Goal: Task Accomplishment & Management: Use online tool/utility

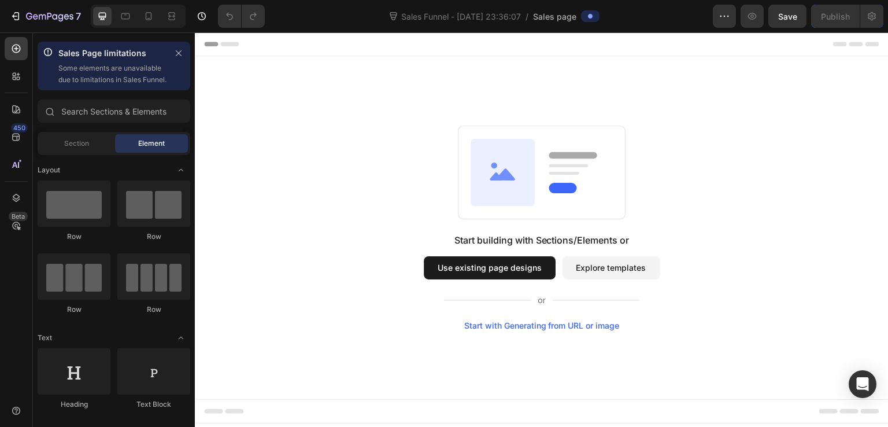
click at [512, 269] on button "Use existing page designs" at bounding box center [490, 267] width 132 height 23
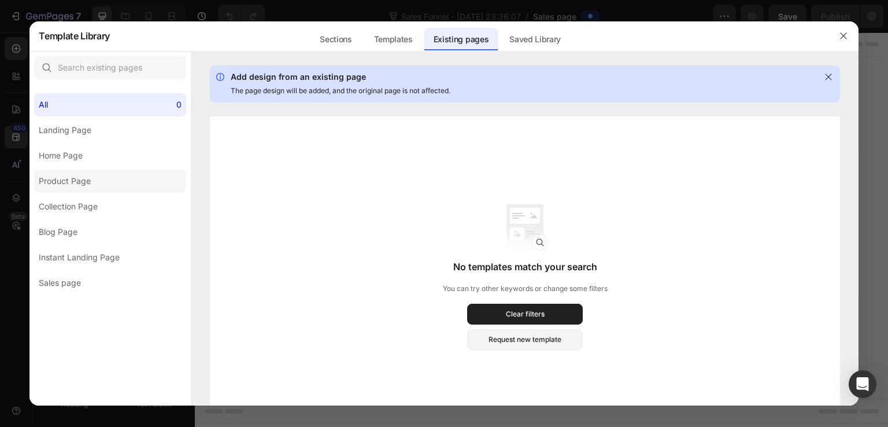
click at [104, 176] on label "Product Page" at bounding box center [110, 180] width 152 height 23
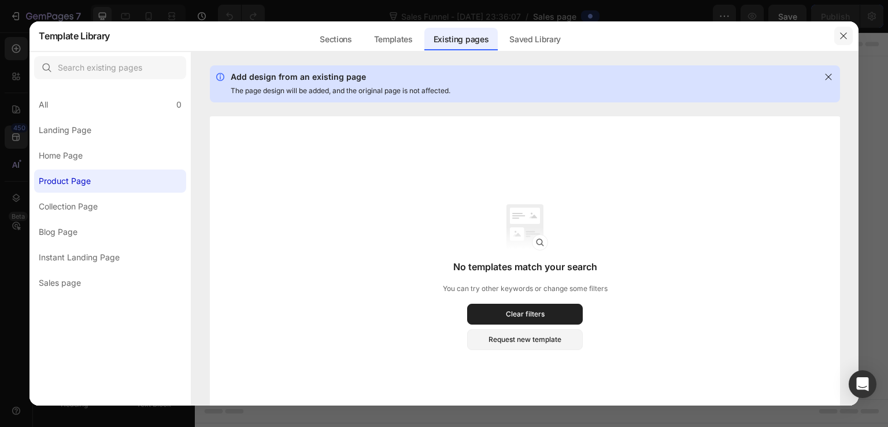
click at [844, 39] on icon "button" at bounding box center [843, 35] width 9 height 9
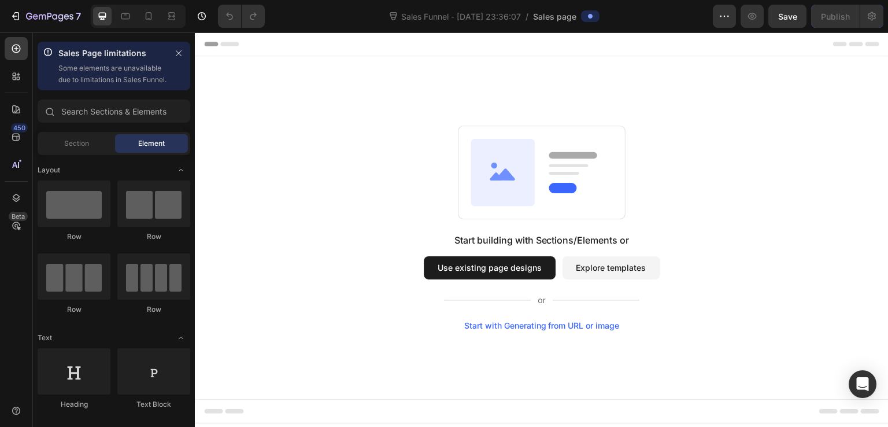
click at [615, 275] on button "Explore templates" at bounding box center [612, 267] width 98 height 23
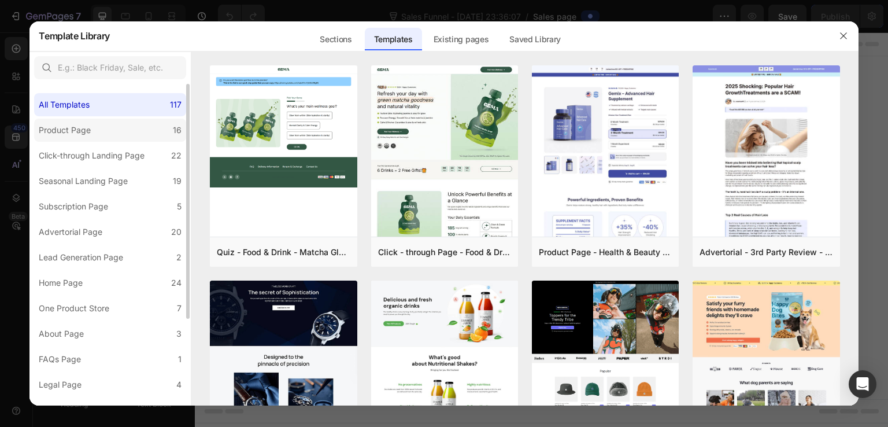
click at [138, 123] on label "Product Page 16" at bounding box center [110, 130] width 152 height 23
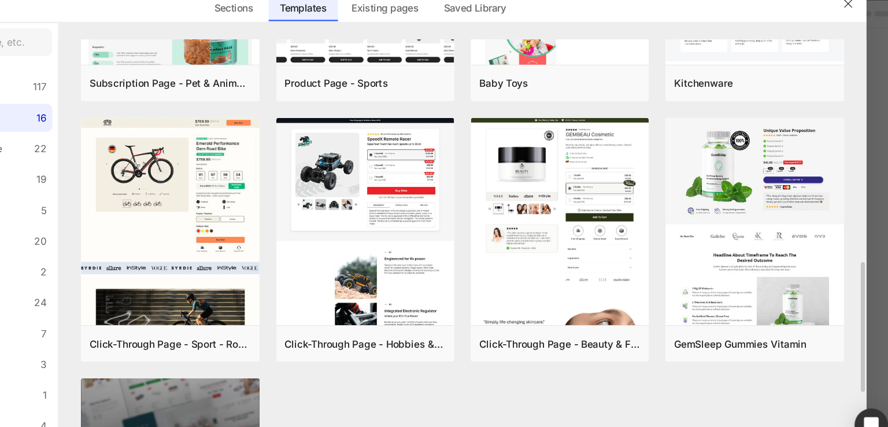
scroll to position [582, 0]
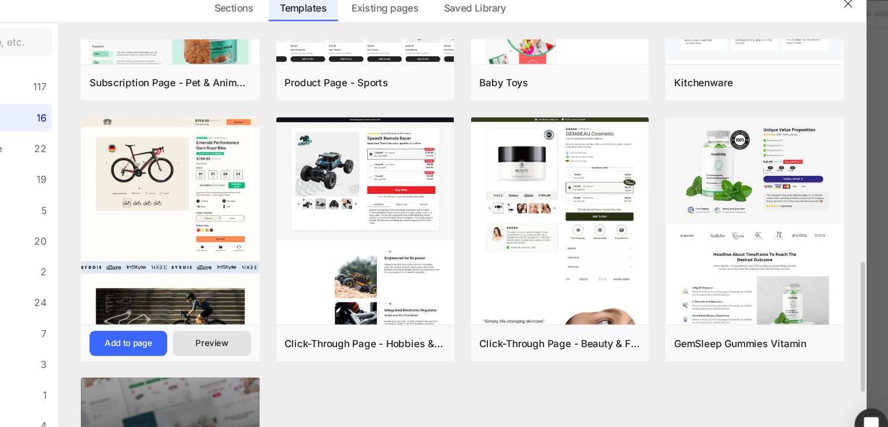
click at [300, 316] on button "Preview" at bounding box center [318, 316] width 64 height 21
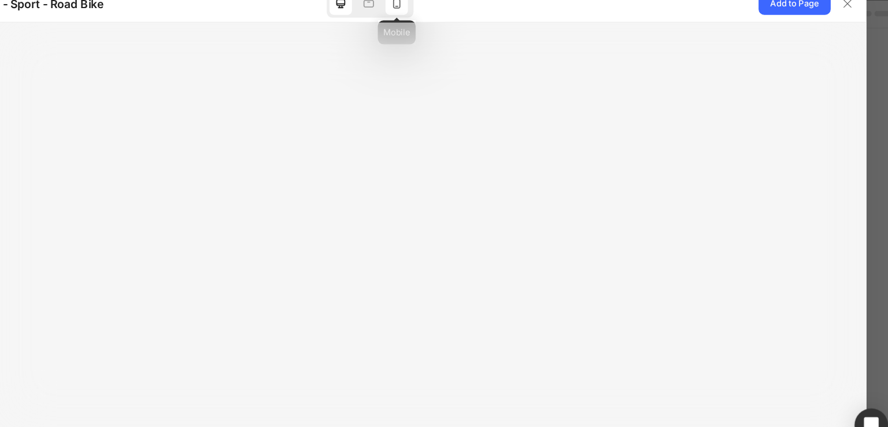
click at [476, 39] on div at bounding box center [470, 36] width 19 height 19
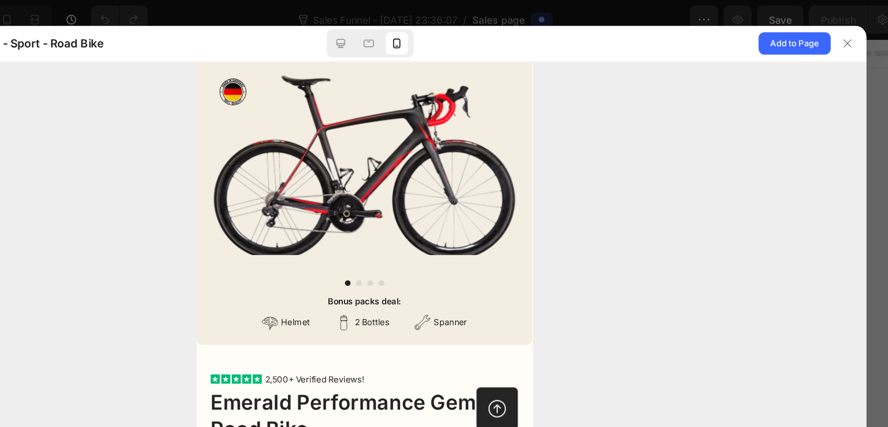
scroll to position [0, 0]
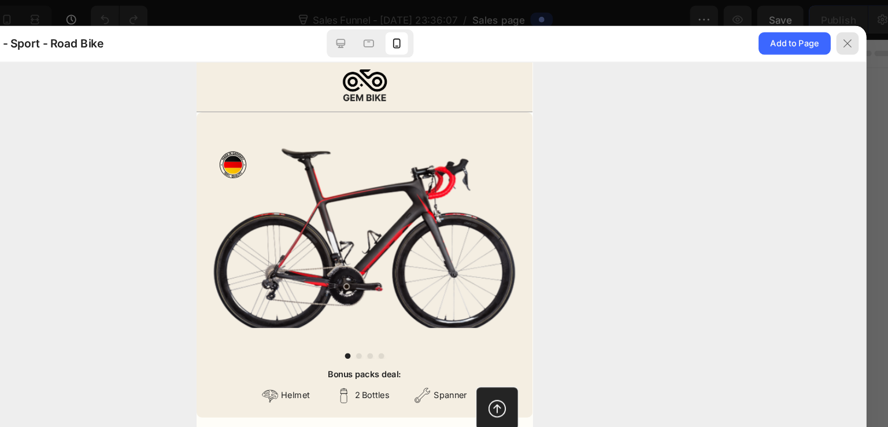
click at [838, 33] on icon at bounding box center [842, 35] width 9 height 9
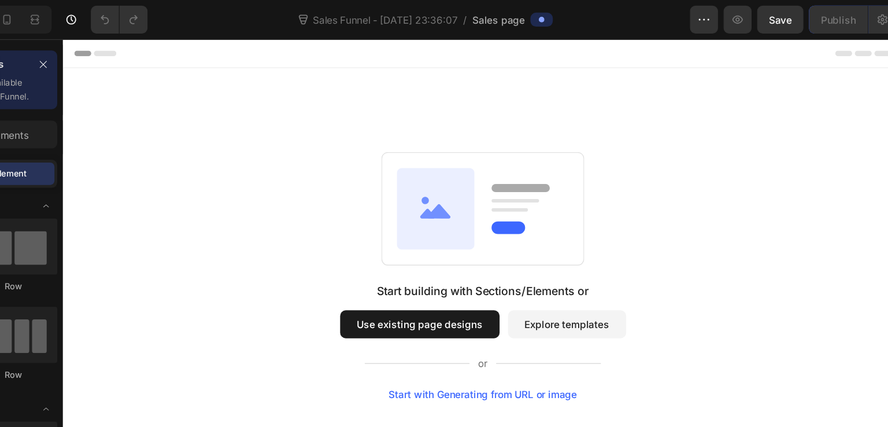
click at [456, 258] on div "Start building with Sections/Elements or Use existing page designs Explore temp…" at bounding box center [409, 287] width 236 height 97
click at [463, 275] on button "Explore templates" at bounding box center [479, 274] width 98 height 23
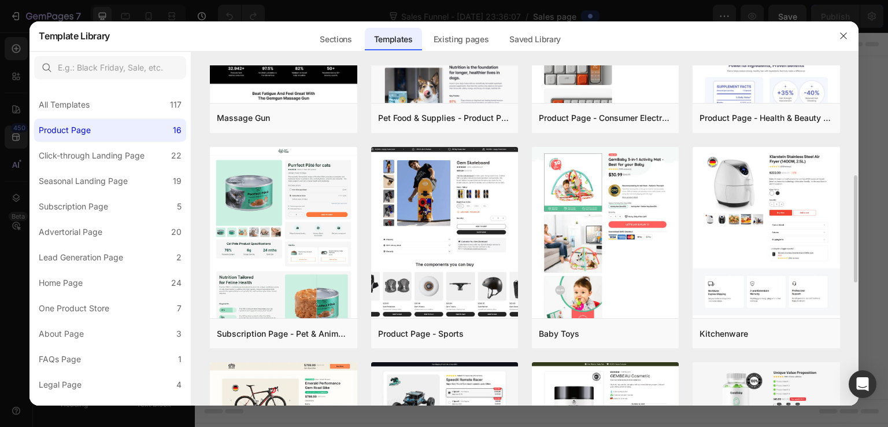
scroll to position [349, 0]
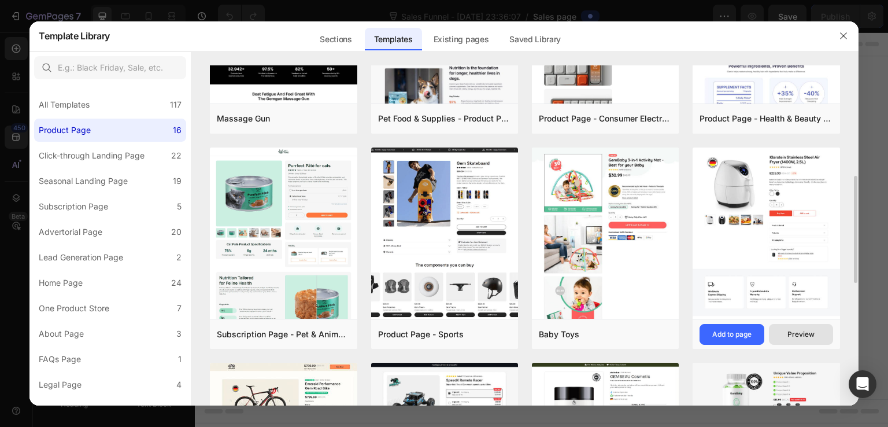
click at [795, 332] on div "Preview" at bounding box center [801, 334] width 27 height 10
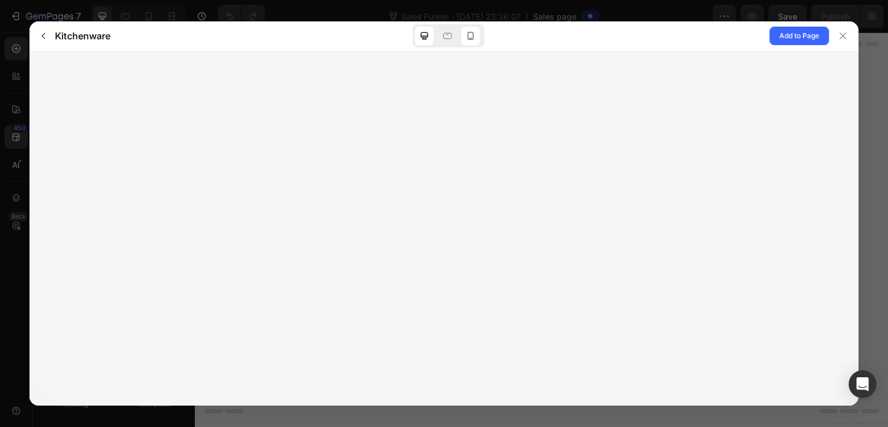
click at [472, 36] on icon at bounding box center [471, 36] width 12 height 12
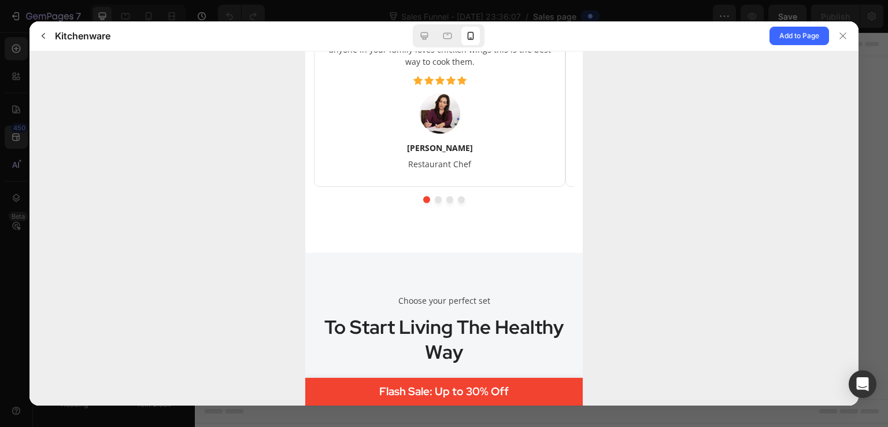
scroll to position [3917, 0]
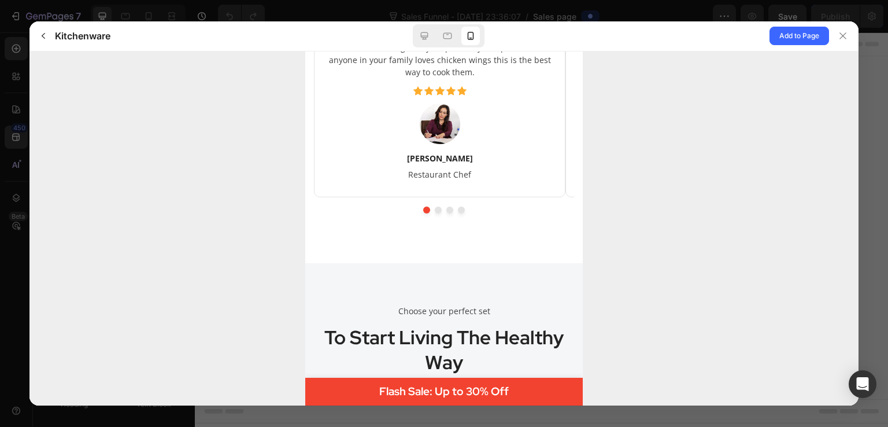
click at [435, 206] on button "dot" at bounding box center [438, 209] width 7 height 7
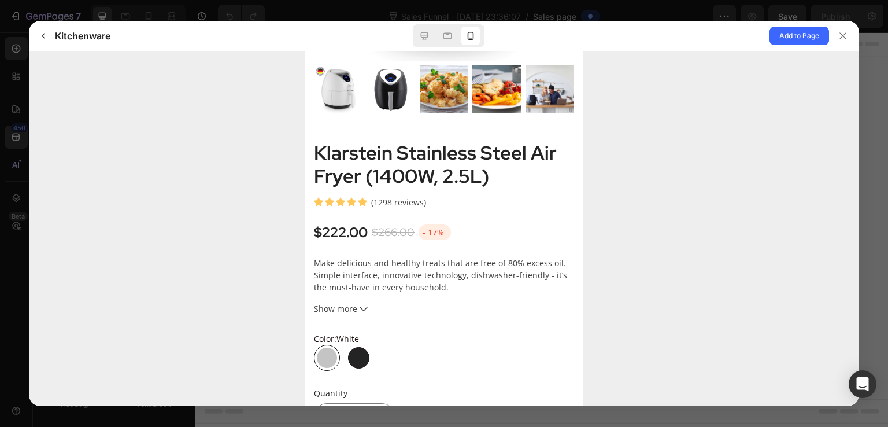
scroll to position [278, 0]
click at [409, 203] on p "(1298 reviews)" at bounding box center [398, 203] width 55 height 12
click at [841, 36] on icon at bounding box center [842, 35] width 9 height 9
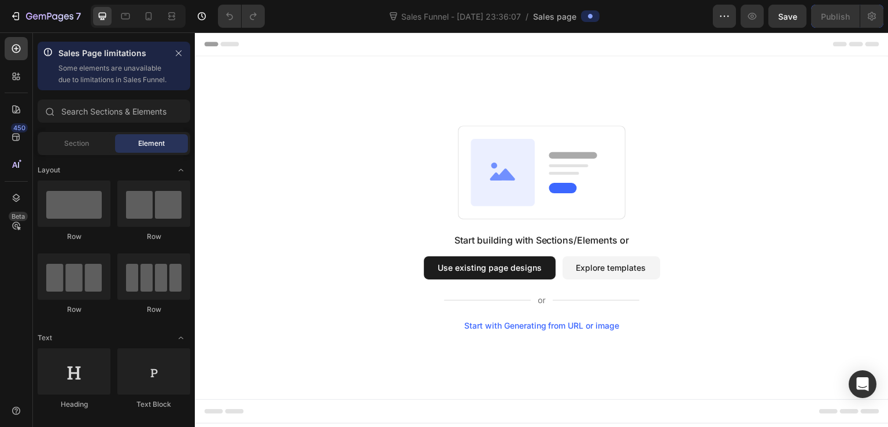
click at [613, 264] on button "Explore templates" at bounding box center [612, 267] width 98 height 23
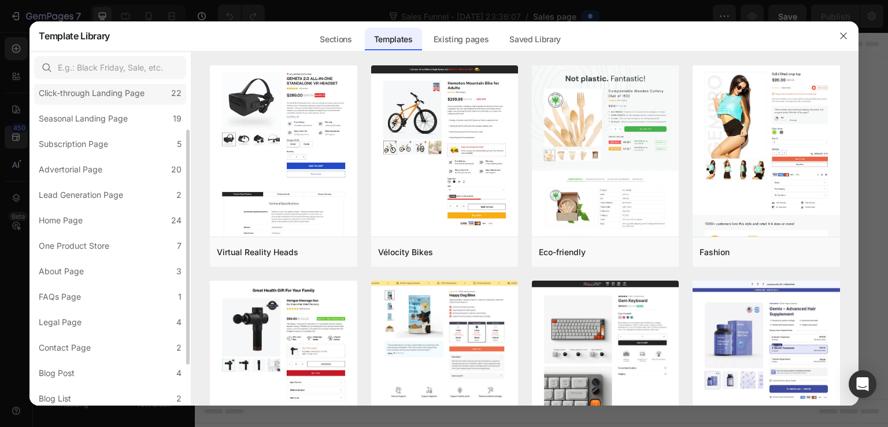
scroll to position [62, 0]
click at [119, 192] on div "Lead Generation Page" at bounding box center [81, 195] width 84 height 14
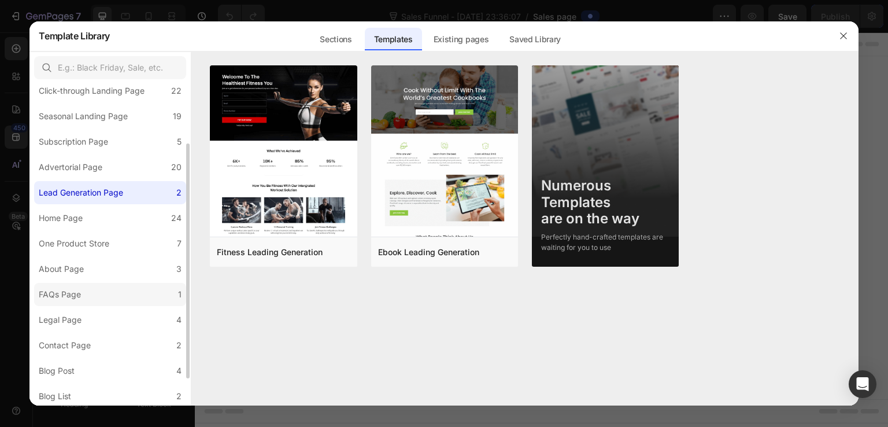
scroll to position [65, 0]
click at [99, 240] on div "One Product Store" at bounding box center [74, 243] width 71 height 14
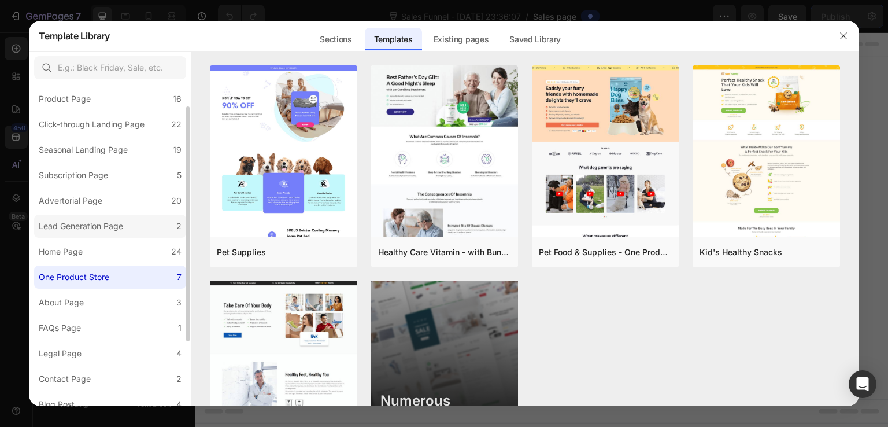
scroll to position [31, 0]
click at [113, 151] on div "Seasonal Landing Page" at bounding box center [83, 150] width 89 height 14
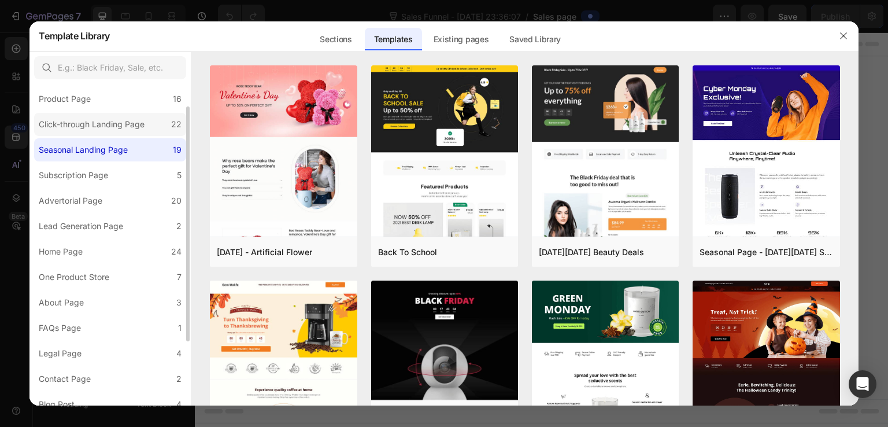
click at [106, 128] on div "Click-through Landing Page" at bounding box center [92, 124] width 106 height 14
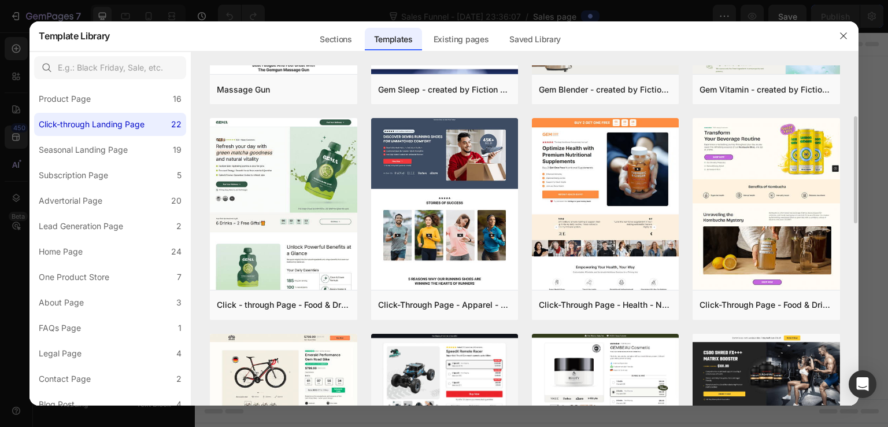
scroll to position [162, 0]
click at [81, 97] on div "Product Page" at bounding box center [65, 99] width 52 height 14
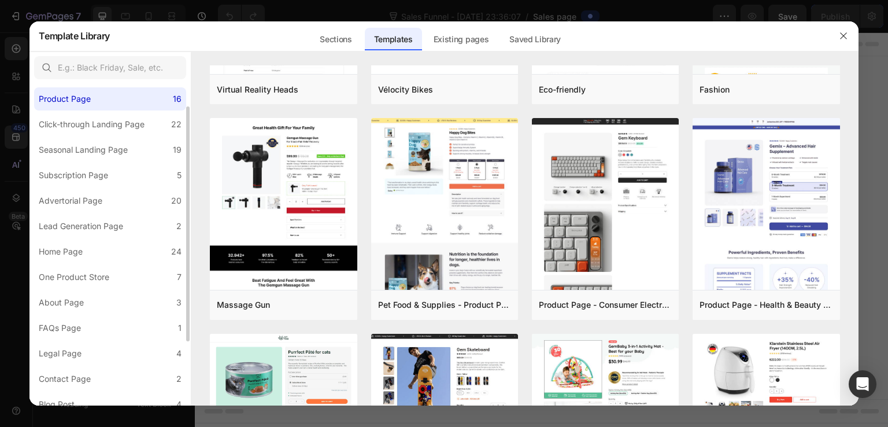
scroll to position [0, 0]
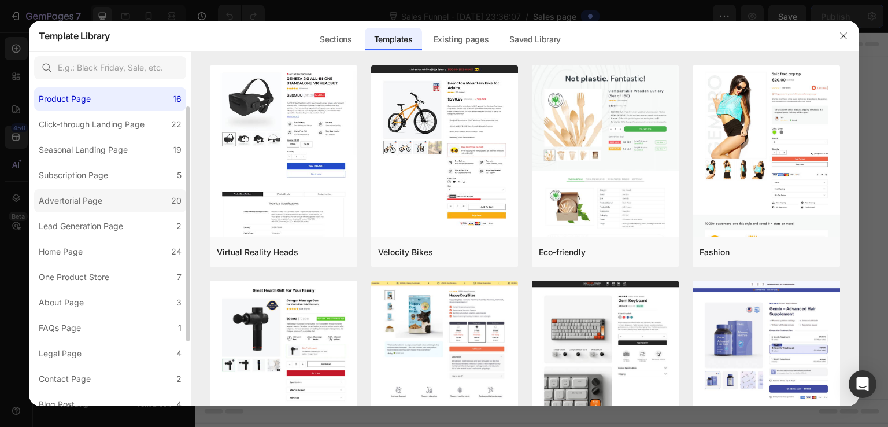
click at [116, 197] on label "Advertorial Page 20" at bounding box center [110, 200] width 152 height 23
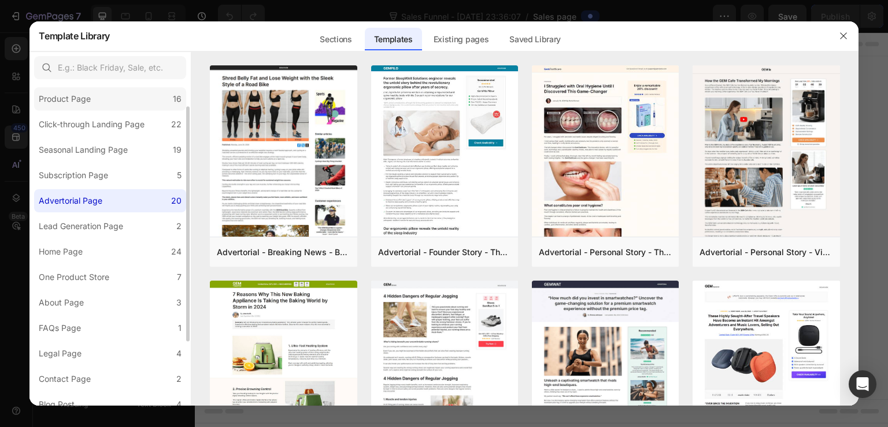
click at [116, 95] on label "Product Page 16" at bounding box center [110, 98] width 152 height 23
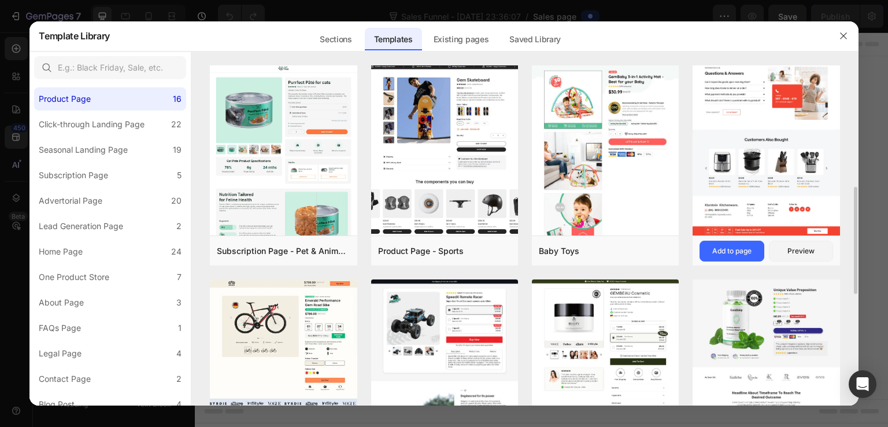
scroll to position [420, 0]
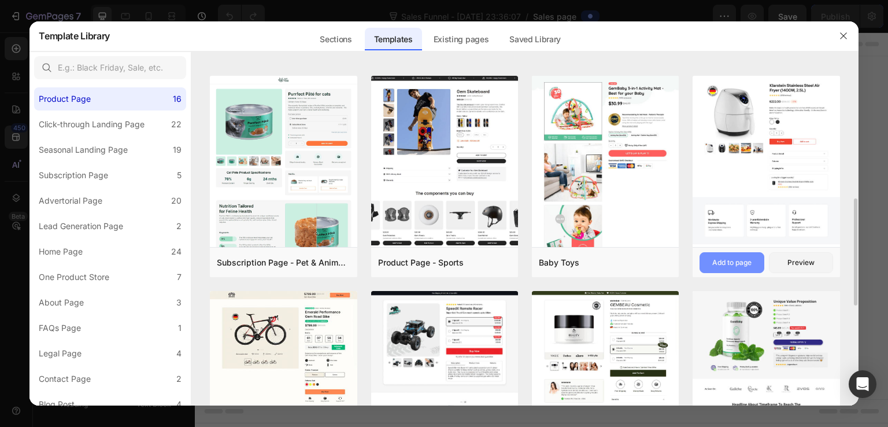
click at [738, 263] on div "Add to page" at bounding box center [731, 262] width 39 height 10
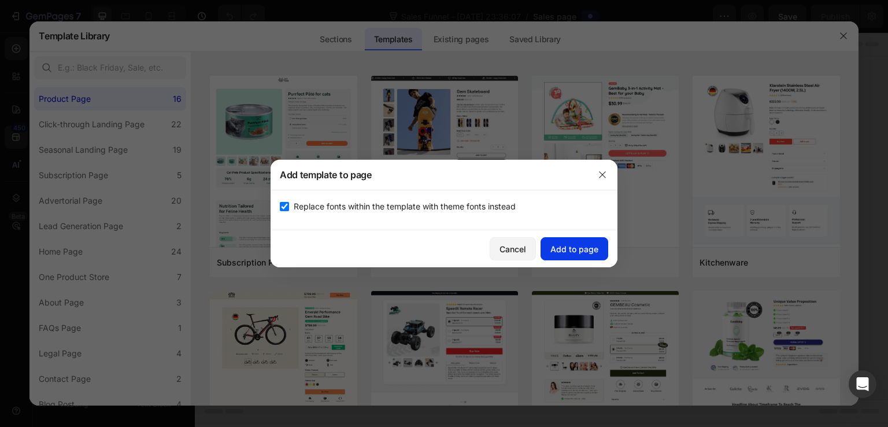
click at [567, 246] on div "Add to page" at bounding box center [574, 249] width 48 height 12
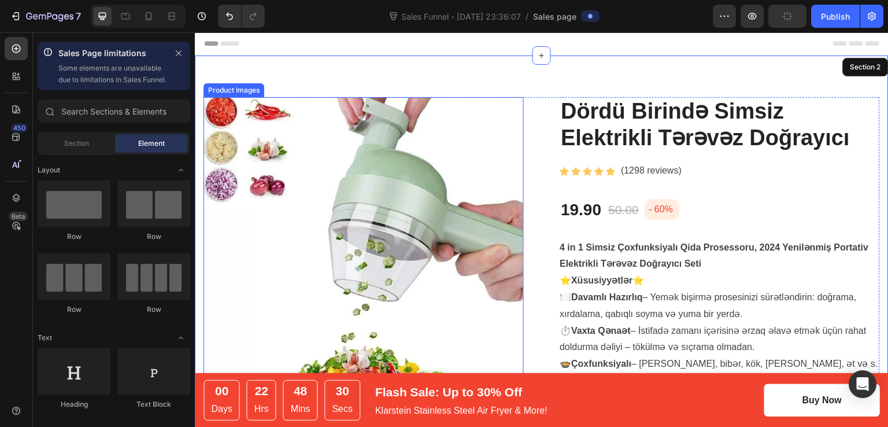
scroll to position [23, 0]
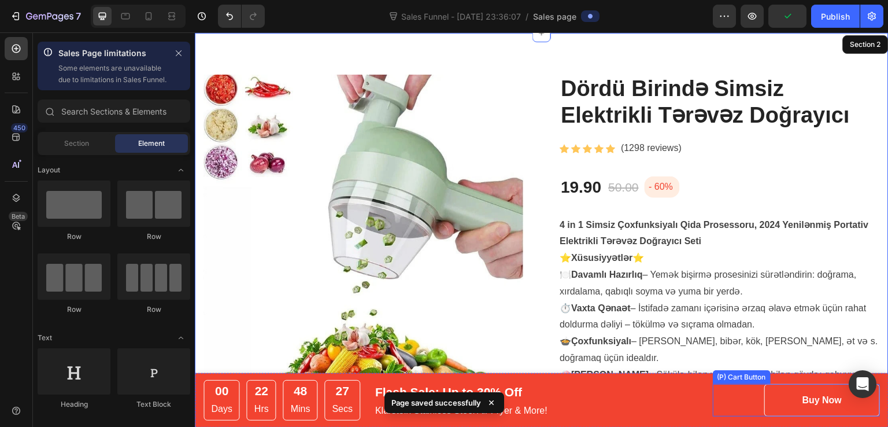
click at [786, 402] on button "Buy Now" at bounding box center [822, 400] width 116 height 32
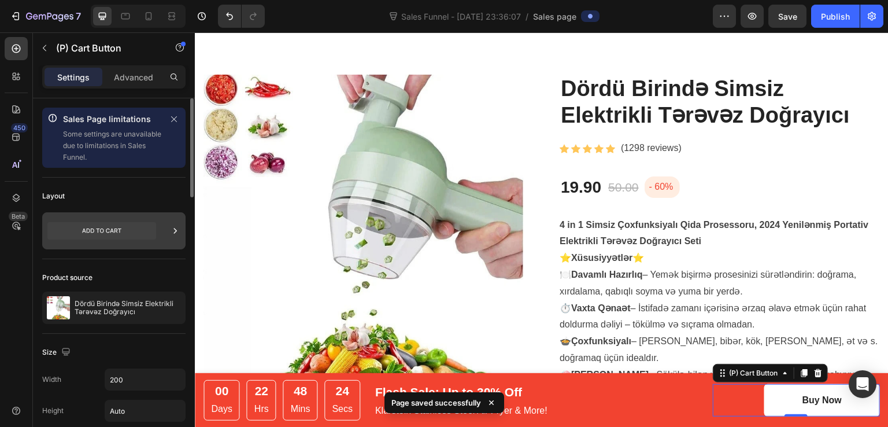
click at [102, 230] on icon at bounding box center [101, 230] width 109 height 17
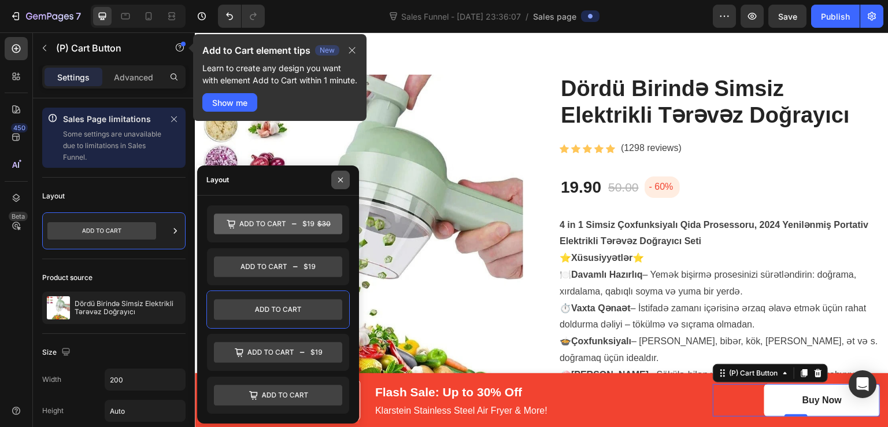
click at [342, 177] on icon "button" at bounding box center [340, 179] width 9 height 9
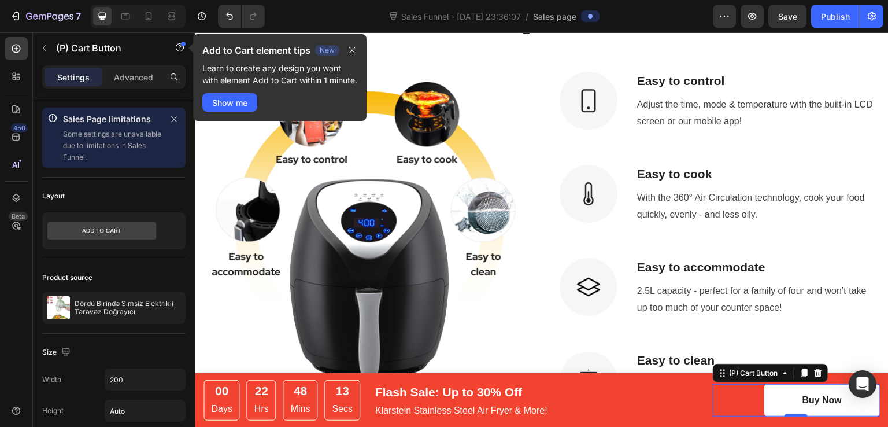
scroll to position [1577, 0]
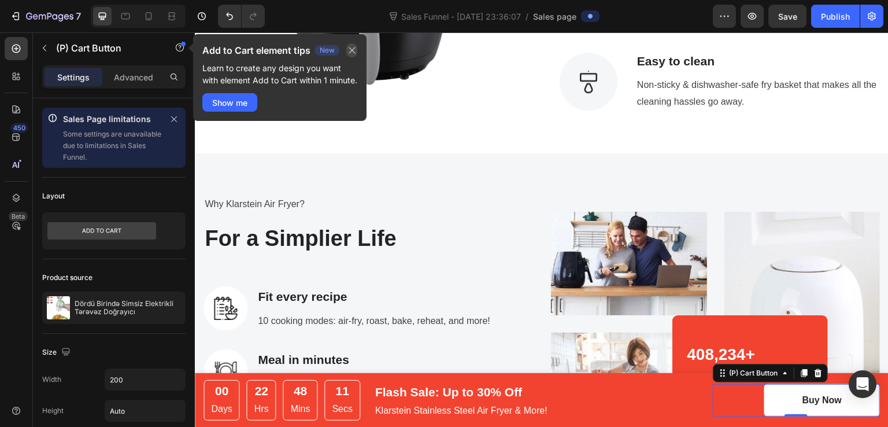
click at [348, 47] on icon "button" at bounding box center [352, 50] width 9 height 9
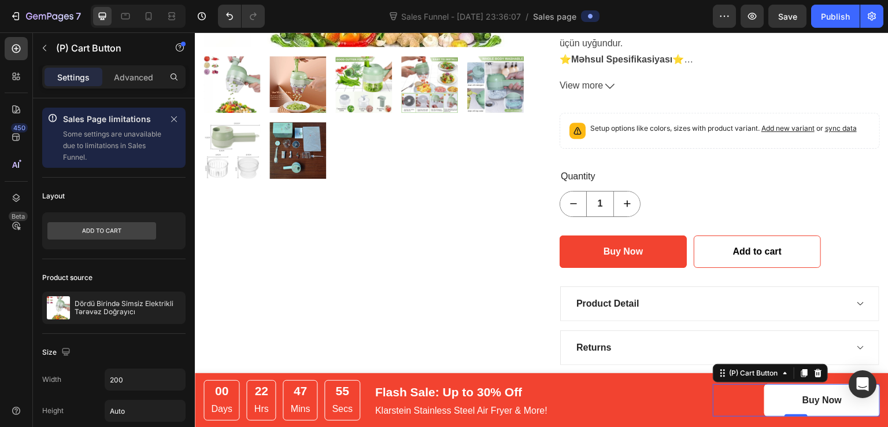
scroll to position [370, 0]
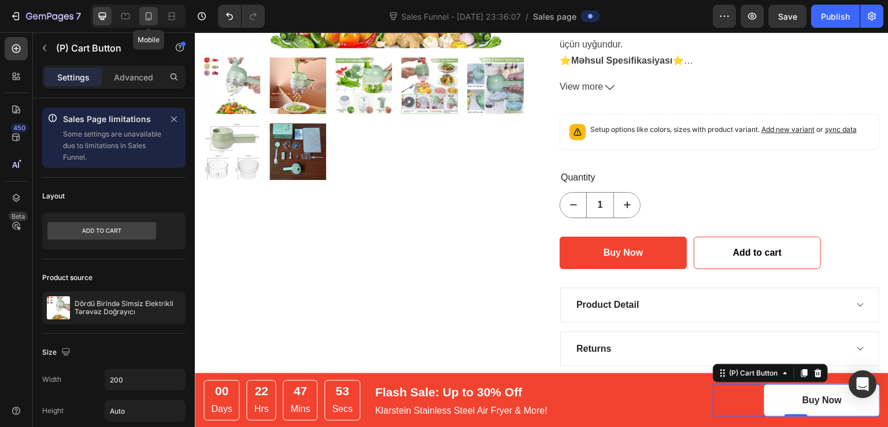
click at [146, 10] on div at bounding box center [148, 16] width 19 height 19
type input "100%"
type input "14"
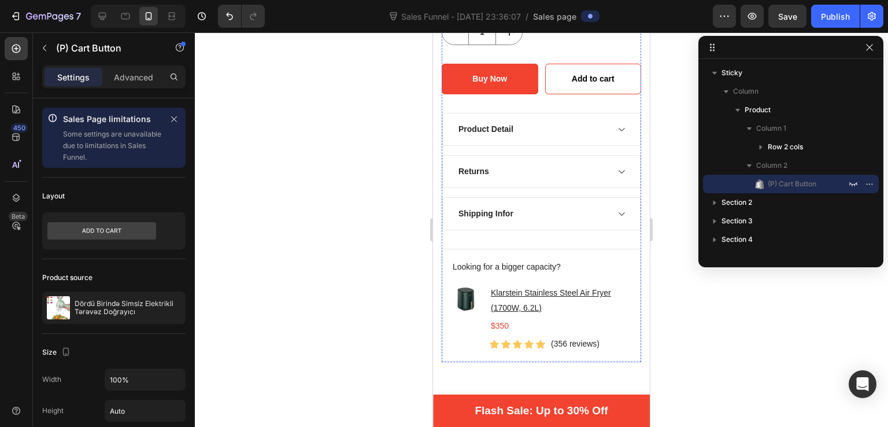
scroll to position [837, 0]
click at [566, 408] on p "Flash Sale: Up to 30% Off" at bounding box center [541, 410] width 133 height 17
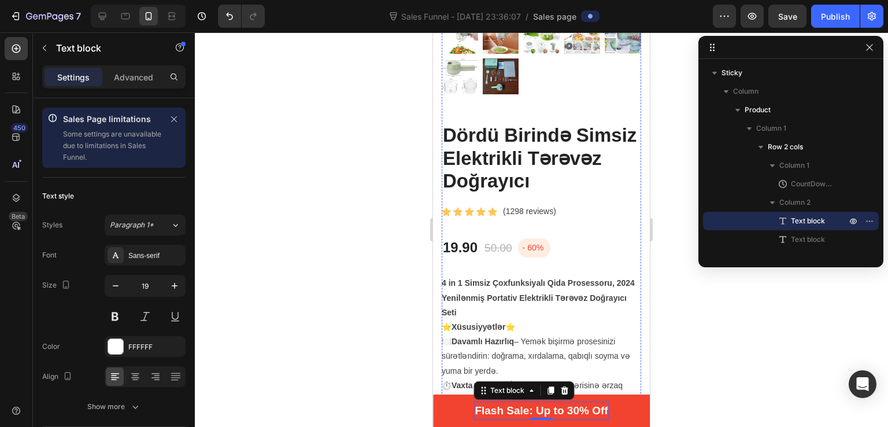
scroll to position [279, 0]
click at [18, 79] on icon at bounding box center [18, 78] width 3 height 3
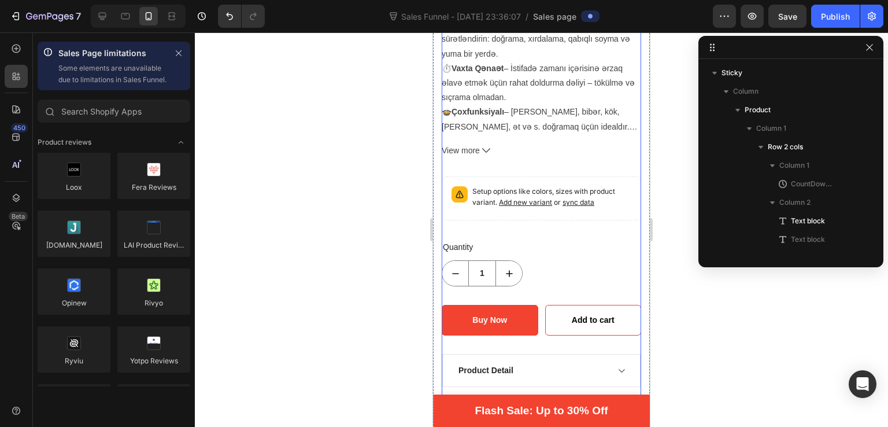
scroll to position [596, 0]
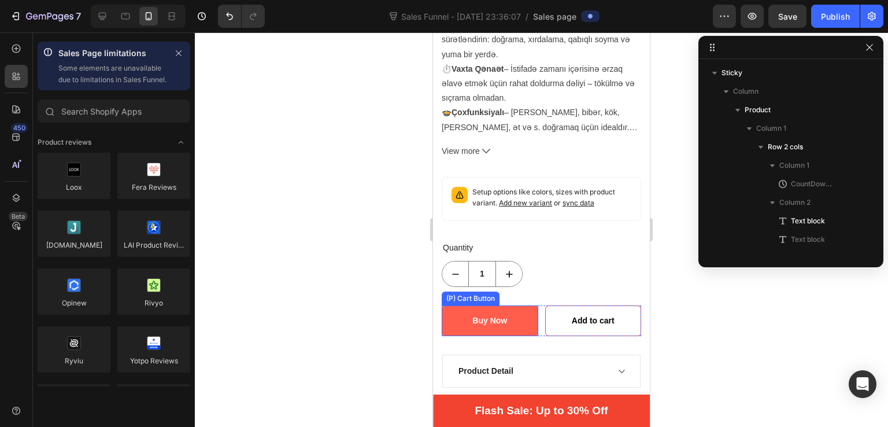
click at [527, 305] on button "Buy Now" at bounding box center [490, 320] width 97 height 31
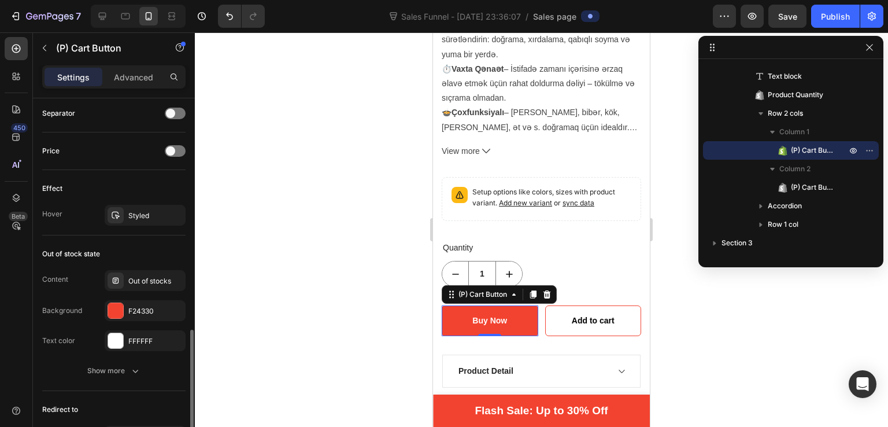
scroll to position [842, 0]
click at [131, 84] on div "Advanced" at bounding box center [134, 77] width 58 height 19
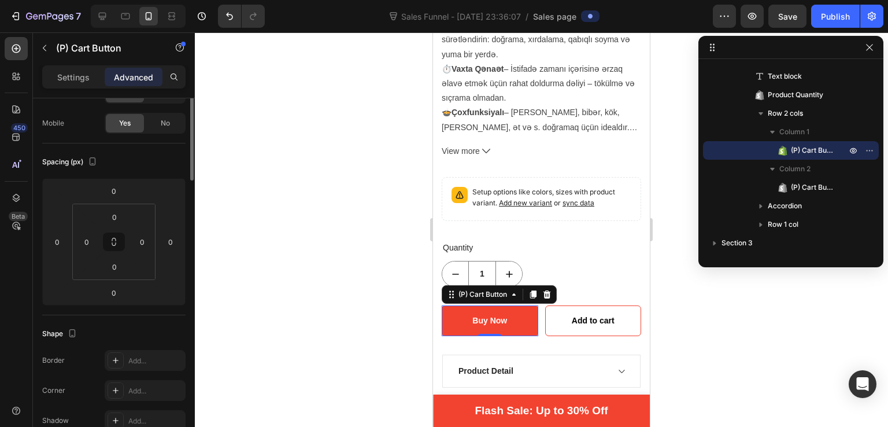
scroll to position [0, 0]
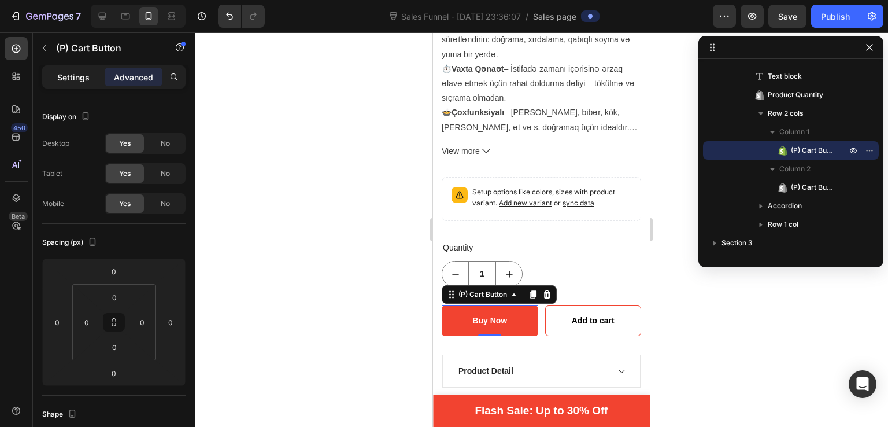
click at [76, 77] on p "Settings" at bounding box center [73, 77] width 32 height 12
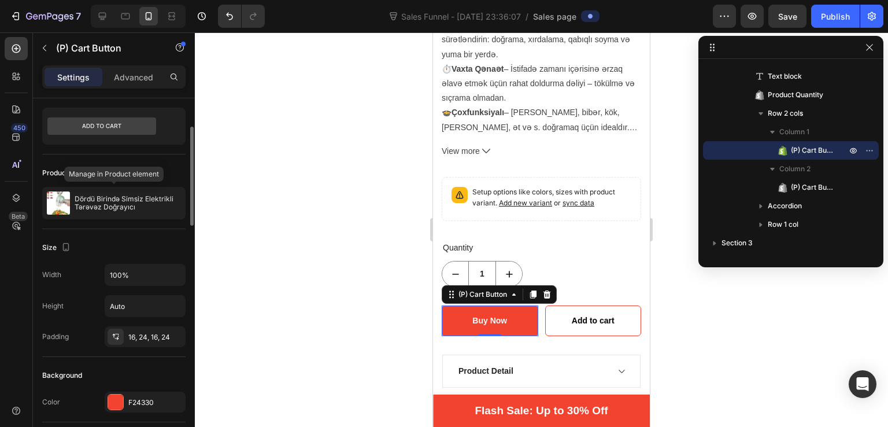
scroll to position [105, 0]
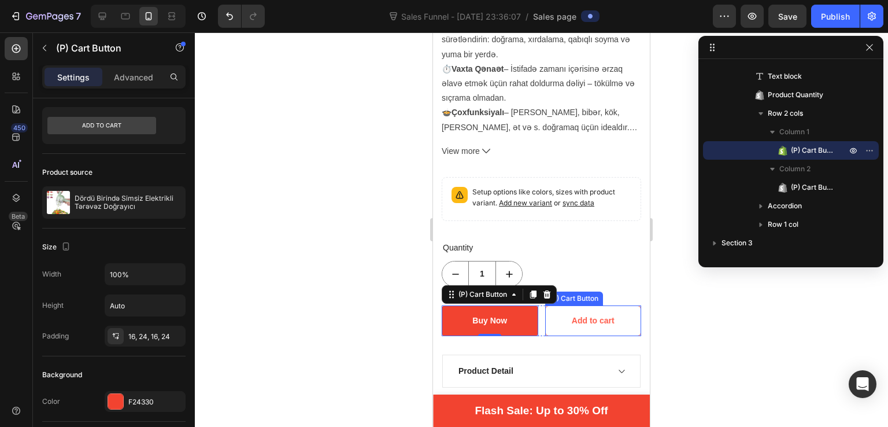
click at [615, 305] on button "Add to cart" at bounding box center [593, 320] width 97 height 31
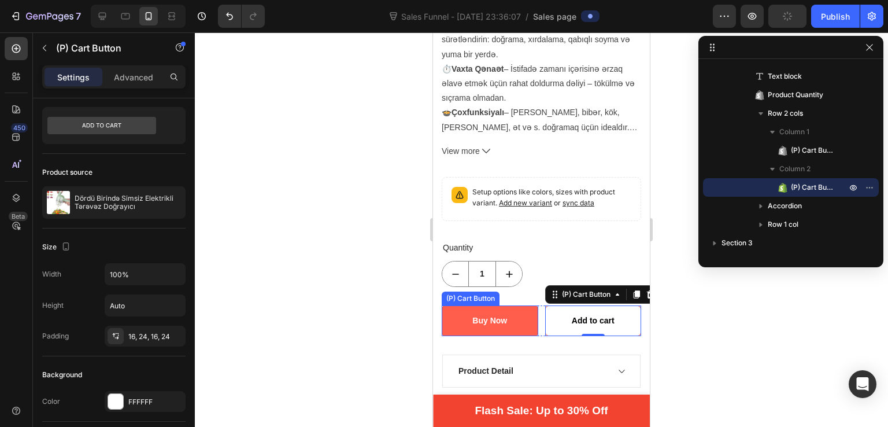
click at [500, 305] on button "Buy Now" at bounding box center [490, 320] width 97 height 31
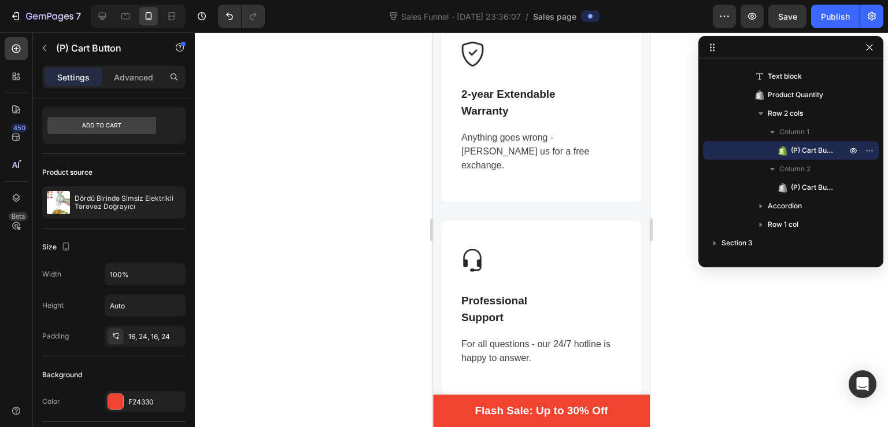
scroll to position [1343, 0]
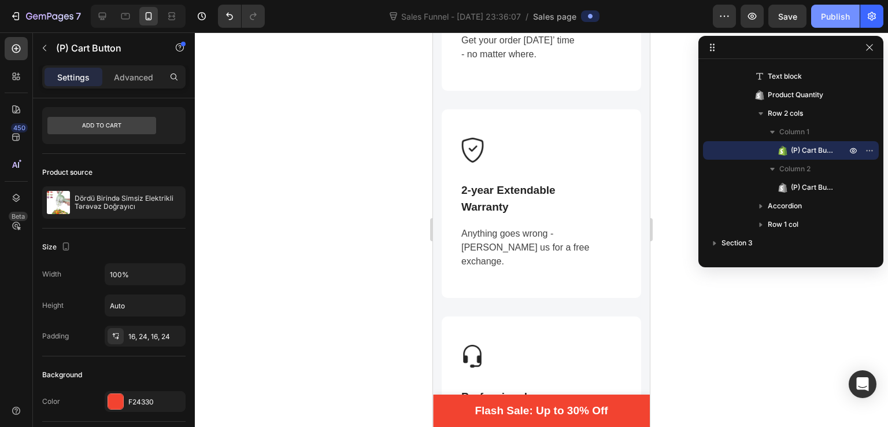
click at [816, 5] on button "Publish" at bounding box center [835, 16] width 49 height 23
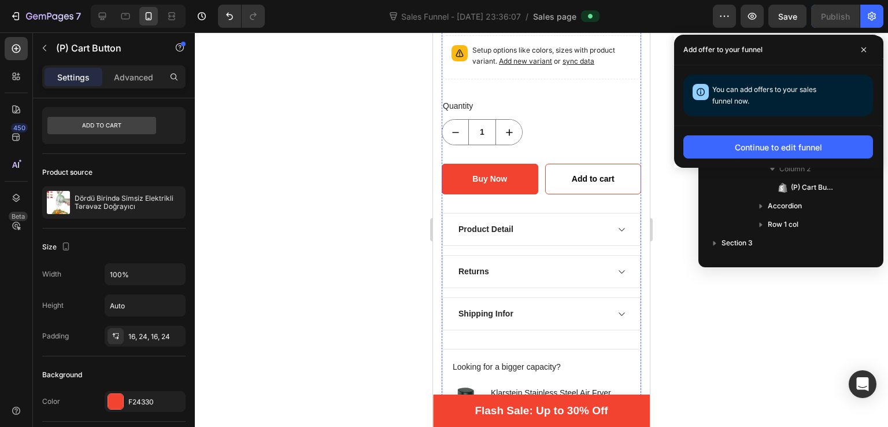
scroll to position [705, 0]
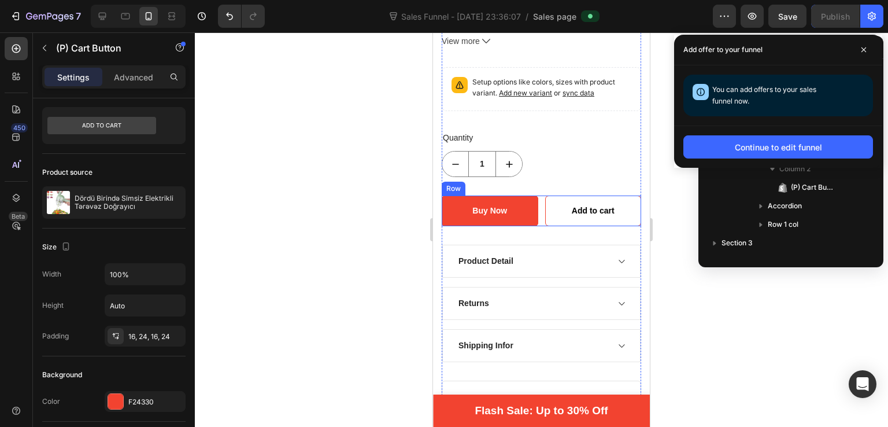
click at [536, 195] on div "Buy Now (P) Cart Button Add to cart (P) Cart Button Row" at bounding box center [541, 210] width 199 height 31
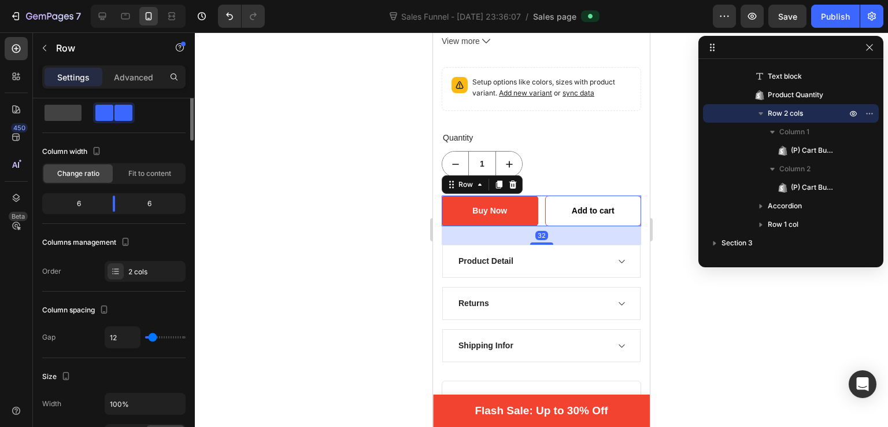
scroll to position [0, 0]
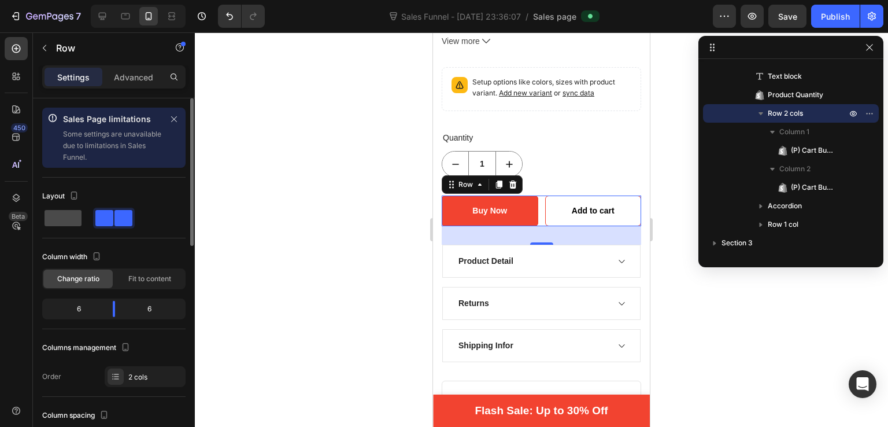
click at [68, 218] on span at bounding box center [63, 218] width 37 height 16
type input "0"
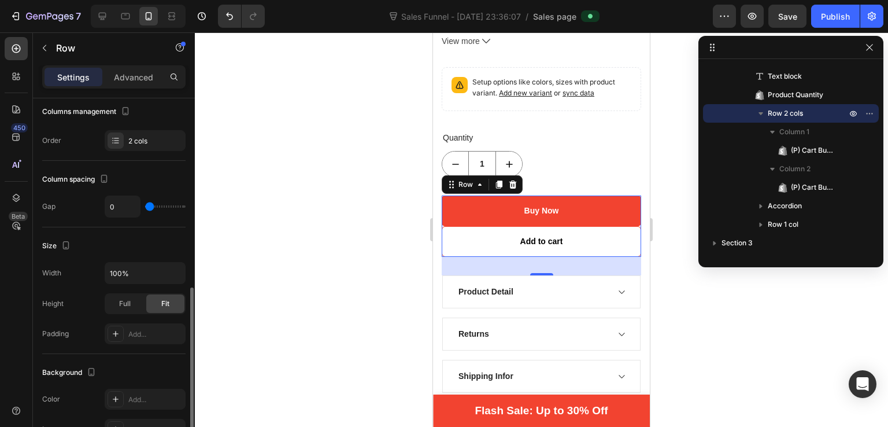
scroll to position [458, 0]
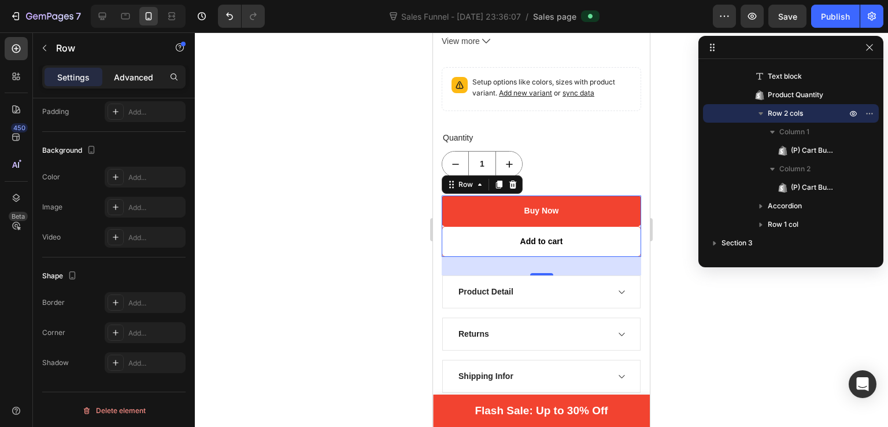
click at [128, 76] on p "Advanced" at bounding box center [133, 77] width 39 height 12
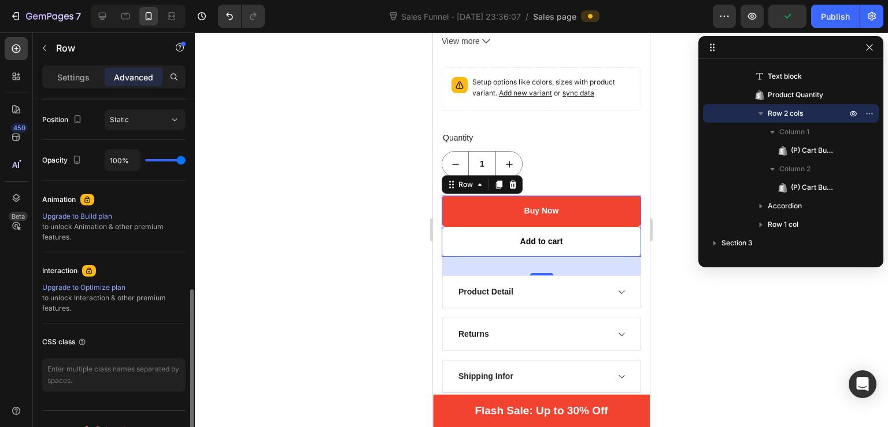
scroll to position [422, 0]
click at [124, 116] on span "Static" at bounding box center [119, 118] width 19 height 9
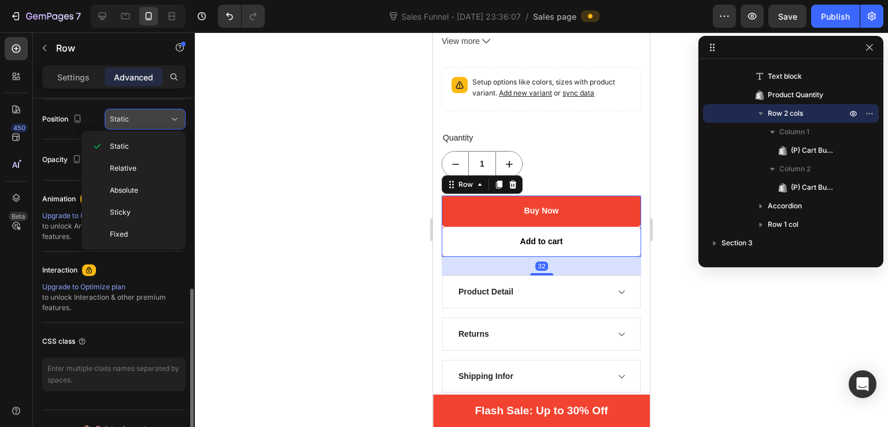
click at [124, 116] on span "Static" at bounding box center [119, 118] width 19 height 9
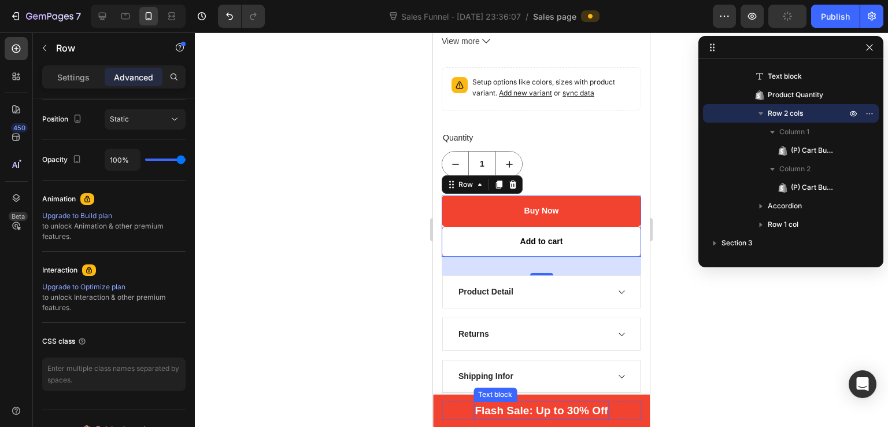
click at [475, 405] on p "Flash Sale: Up to 30% Off" at bounding box center [541, 410] width 133 height 17
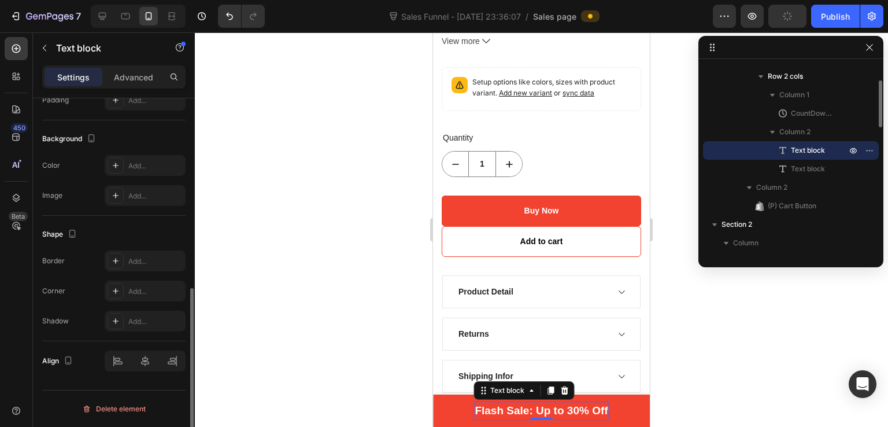
scroll to position [0, 0]
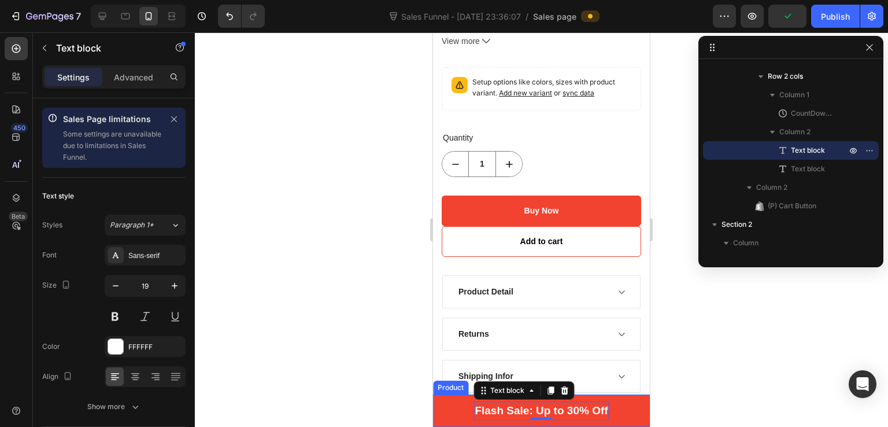
click at [433, 402] on div "00 Days 22 Hrs 44 Mins 59 Secs CountDown Timer Flash Sale: Up to 30% Off Text b…" at bounding box center [541, 410] width 217 height 33
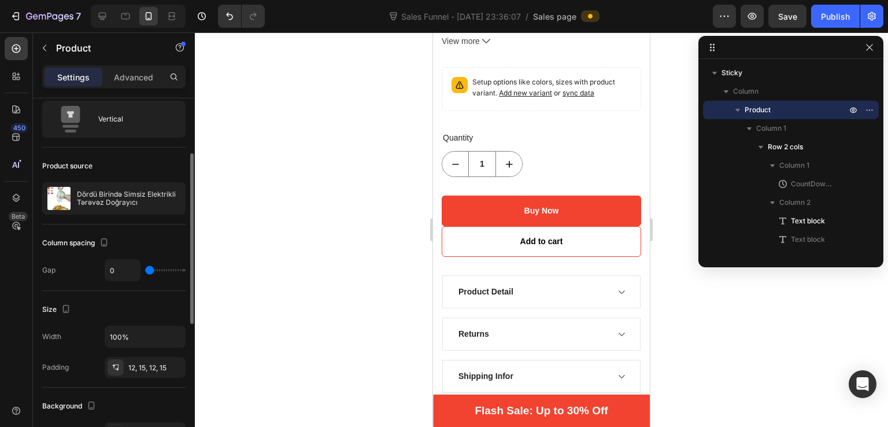
scroll to position [111, 0]
click at [124, 76] on p "Advanced" at bounding box center [133, 77] width 39 height 12
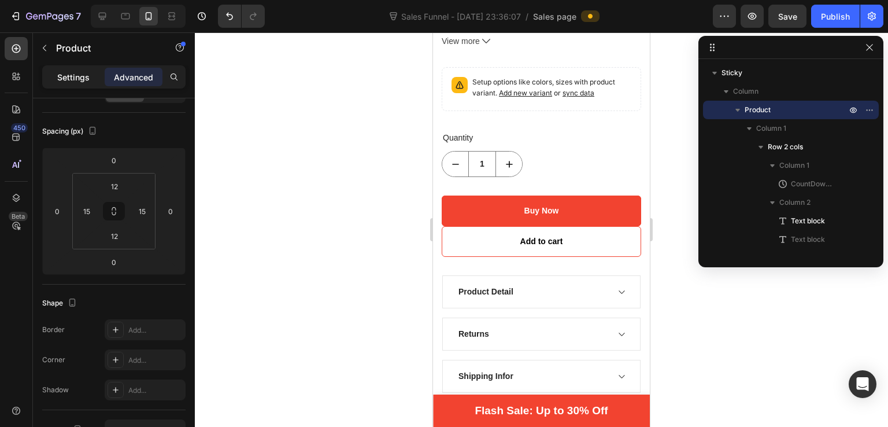
click at [80, 73] on p "Settings" at bounding box center [73, 77] width 32 height 12
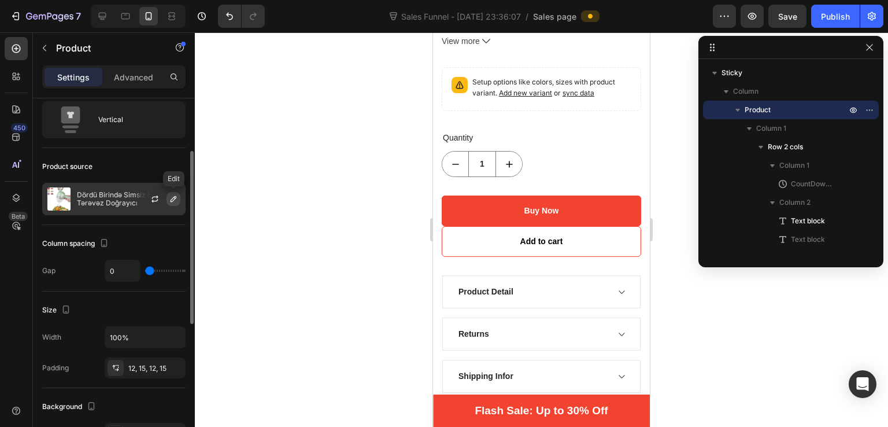
click at [172, 199] on icon "button" at bounding box center [173, 198] width 9 height 9
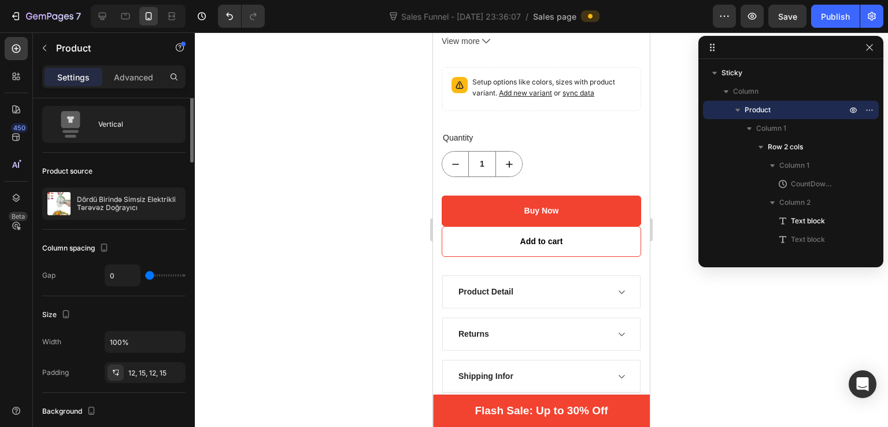
scroll to position [0, 0]
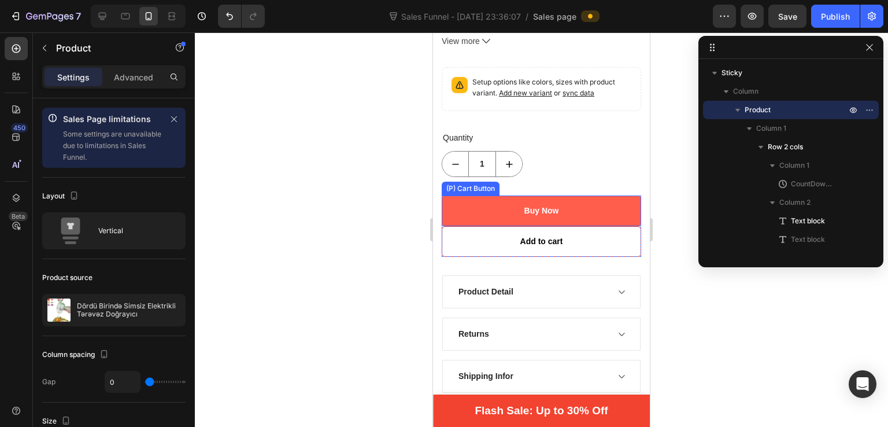
click at [507, 195] on button "Buy Now" at bounding box center [541, 210] width 199 height 31
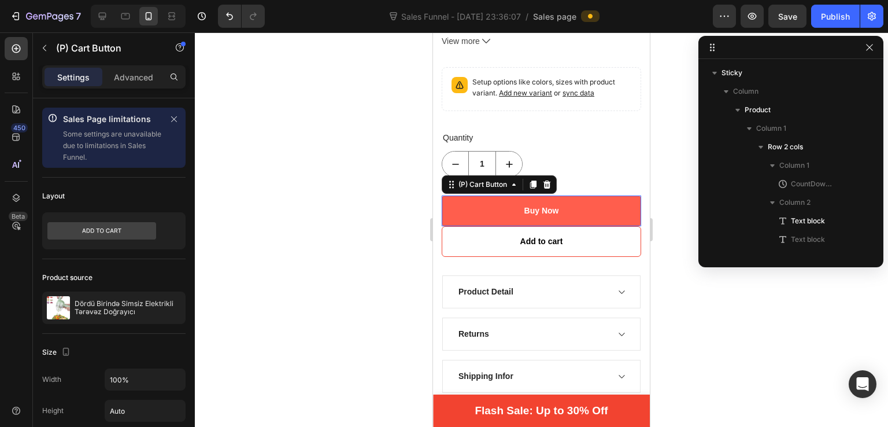
scroll to position [607, 0]
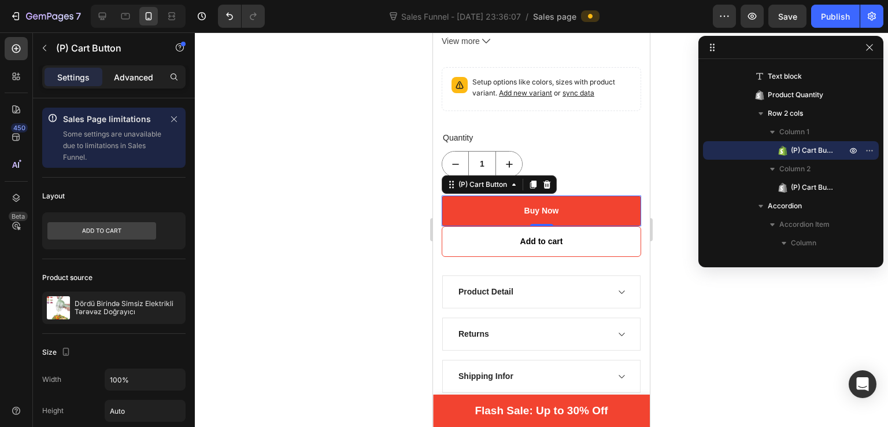
click at [143, 77] on p "Advanced" at bounding box center [133, 77] width 39 height 12
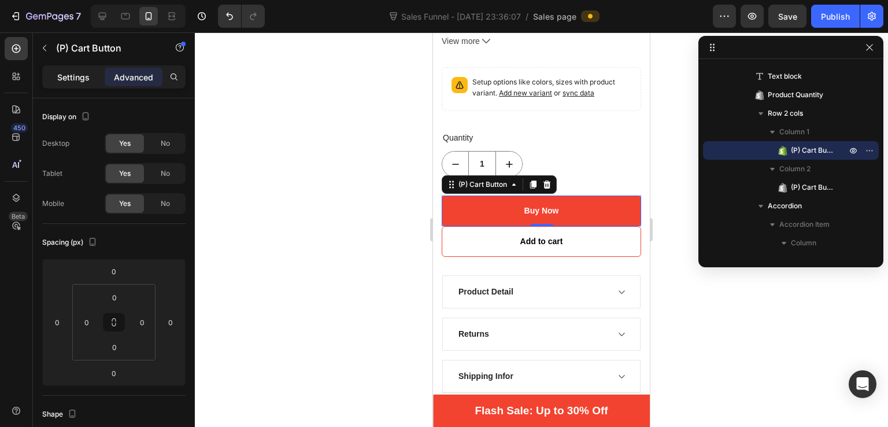
click at [69, 77] on p "Settings" at bounding box center [73, 77] width 32 height 12
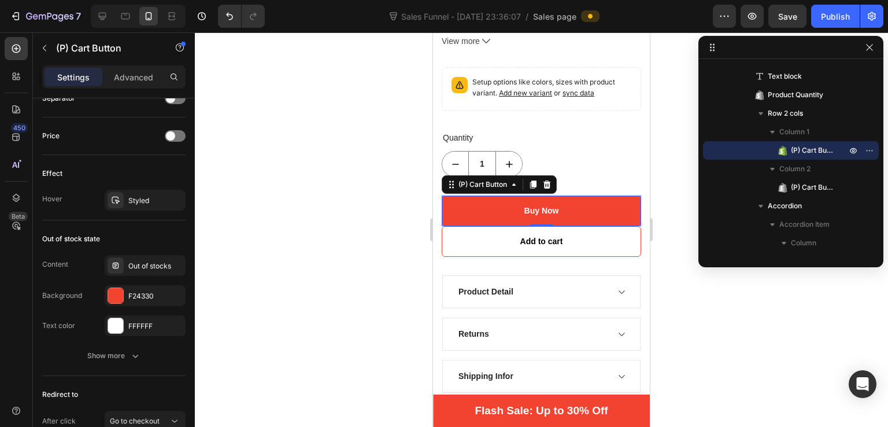
scroll to position [955, 0]
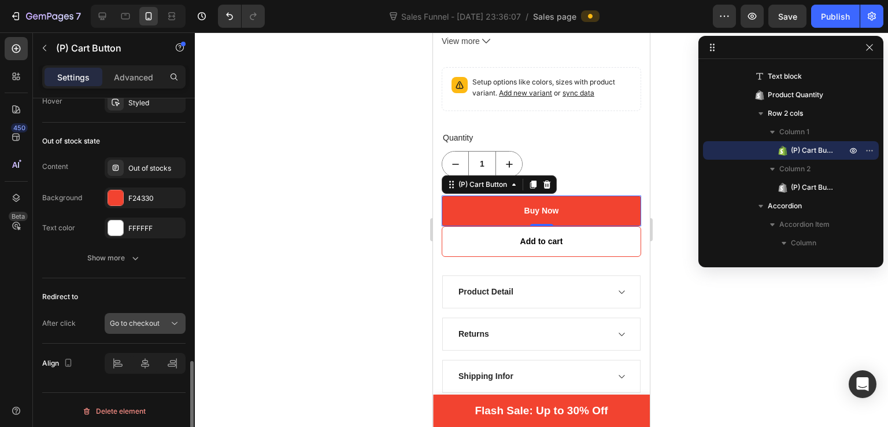
click at [127, 320] on span "Go to checkout" at bounding box center [135, 323] width 50 height 9
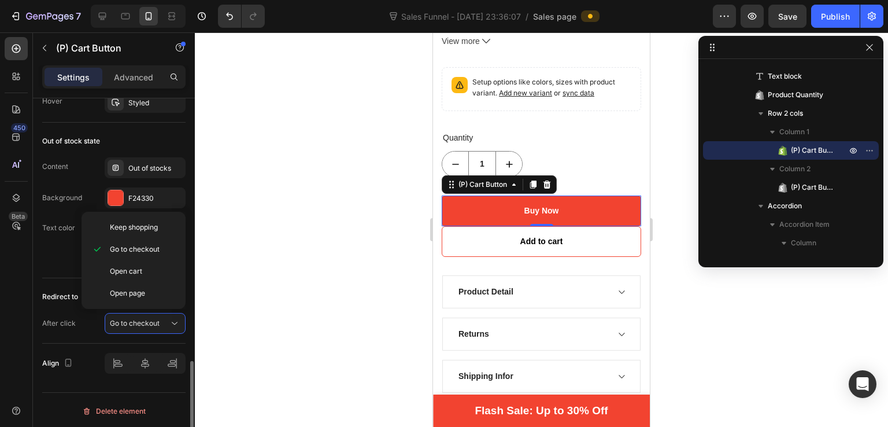
click at [73, 322] on div "After click" at bounding box center [59, 323] width 34 height 10
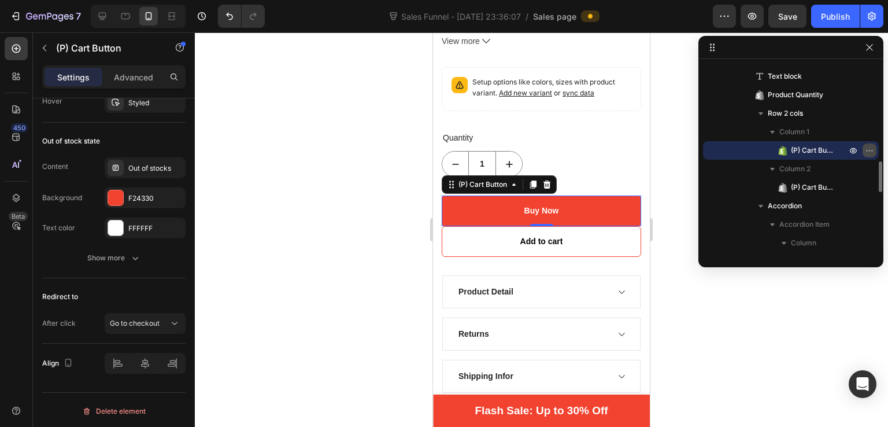
click at [865, 151] on icon "button" at bounding box center [869, 150] width 9 height 9
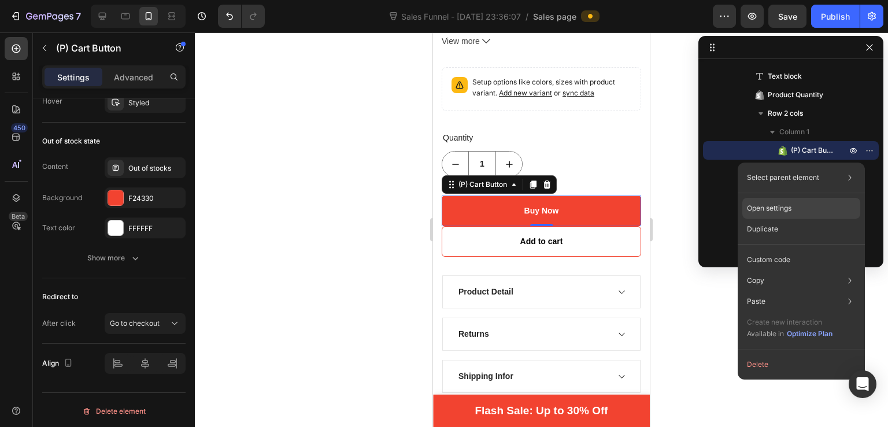
click at [777, 202] on div "Open settings" at bounding box center [801, 208] width 118 height 21
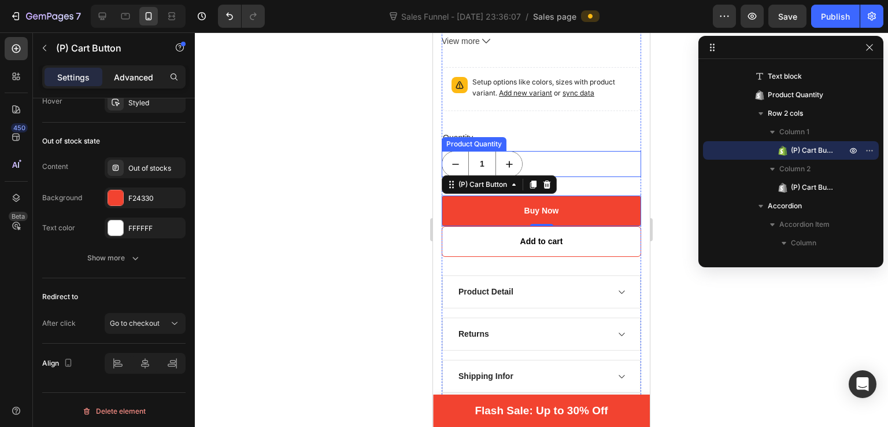
click at [123, 75] on p "Advanced" at bounding box center [133, 77] width 39 height 12
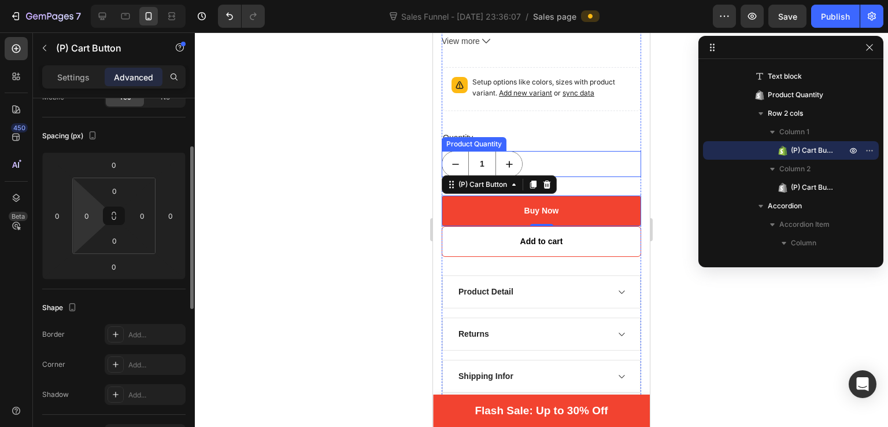
scroll to position [106, 0]
click at [70, 76] on p "Settings" at bounding box center [73, 77] width 32 height 12
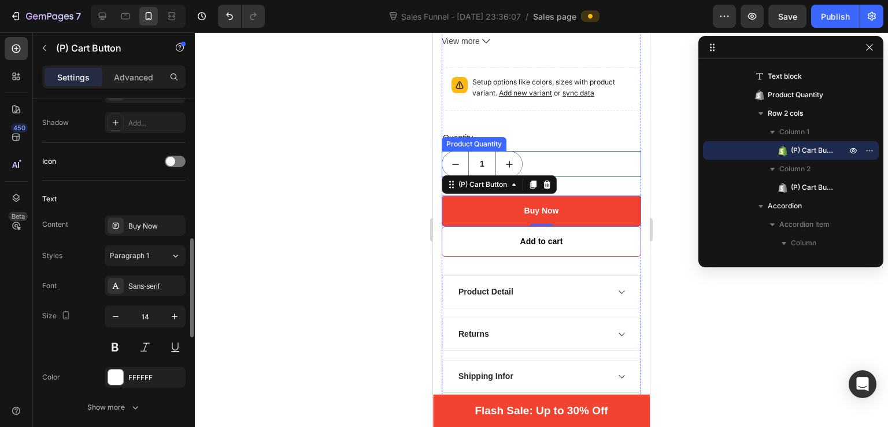
scroll to position [509, 0]
click at [140, 223] on div "Buy Now" at bounding box center [155, 226] width 54 height 10
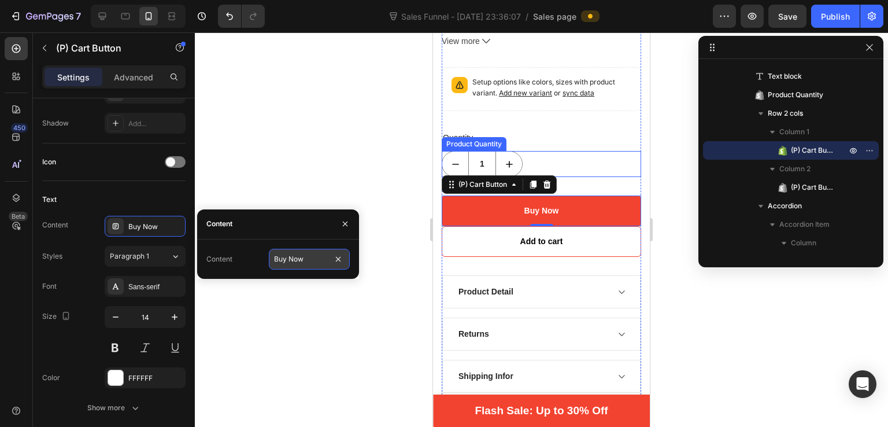
click at [291, 258] on input "Buy Now" at bounding box center [309, 259] width 81 height 21
click at [171, 160] on span at bounding box center [170, 161] width 9 height 9
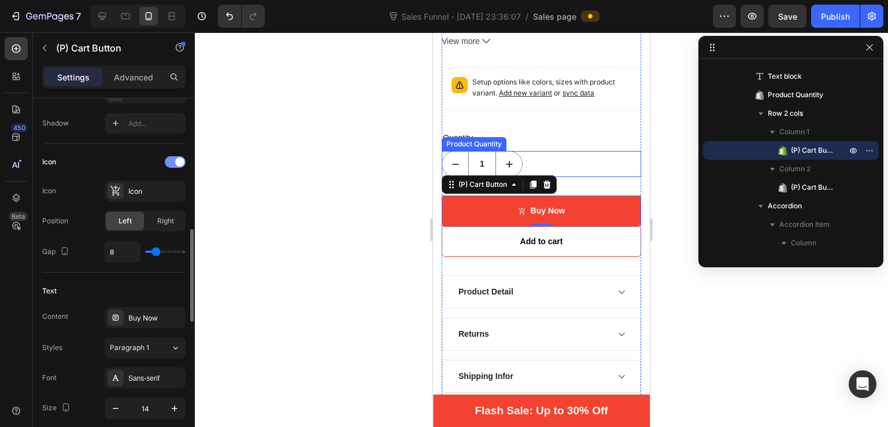
click at [171, 161] on div at bounding box center [175, 162] width 21 height 12
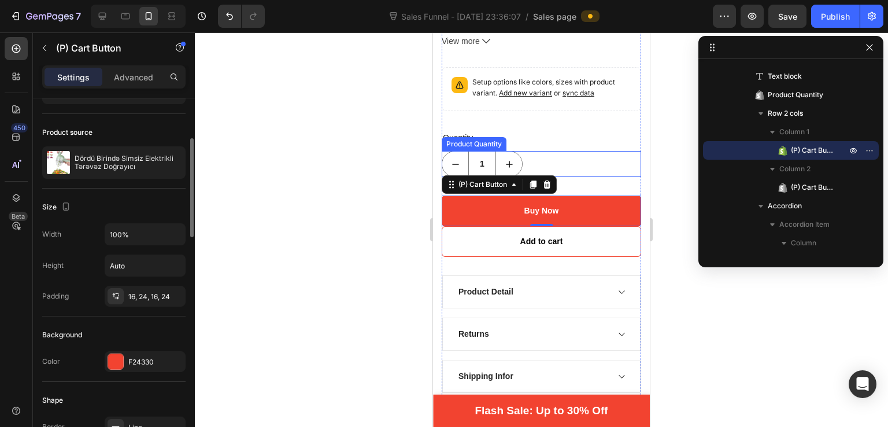
scroll to position [146, 0]
click at [171, 158] on icon "button" at bounding box center [173, 161] width 9 height 9
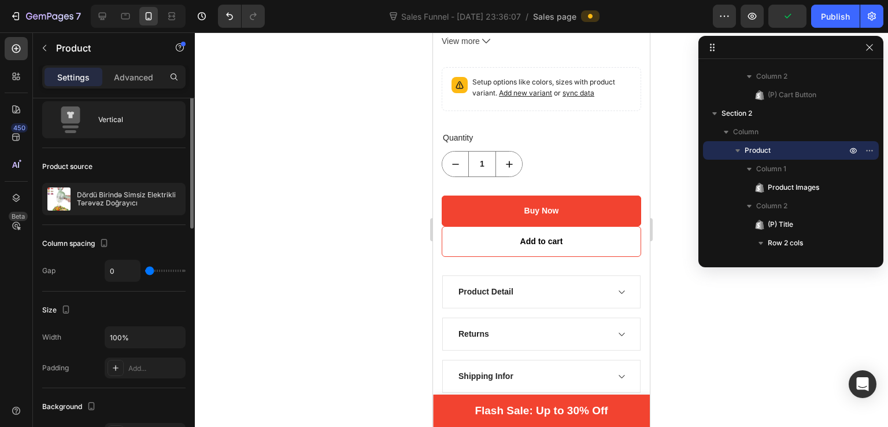
scroll to position [8, 0]
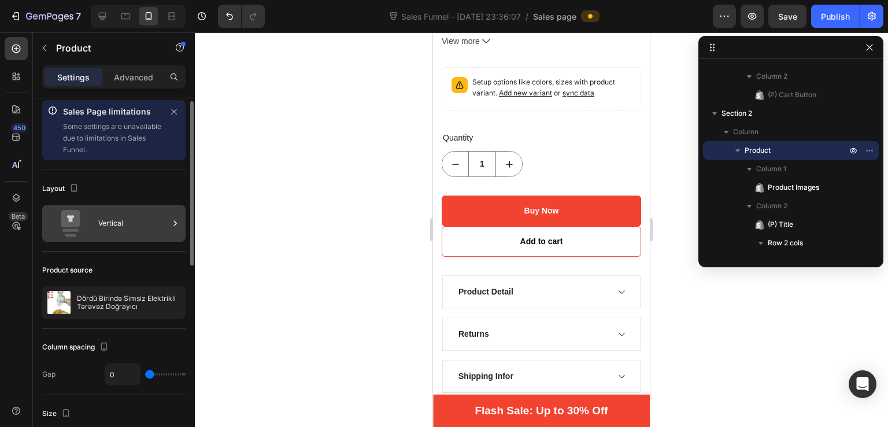
click at [77, 220] on icon at bounding box center [70, 218] width 19 height 17
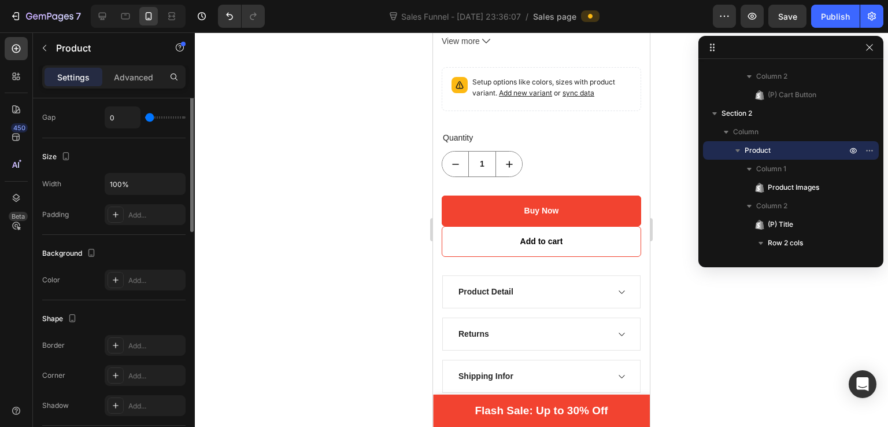
scroll to position [0, 0]
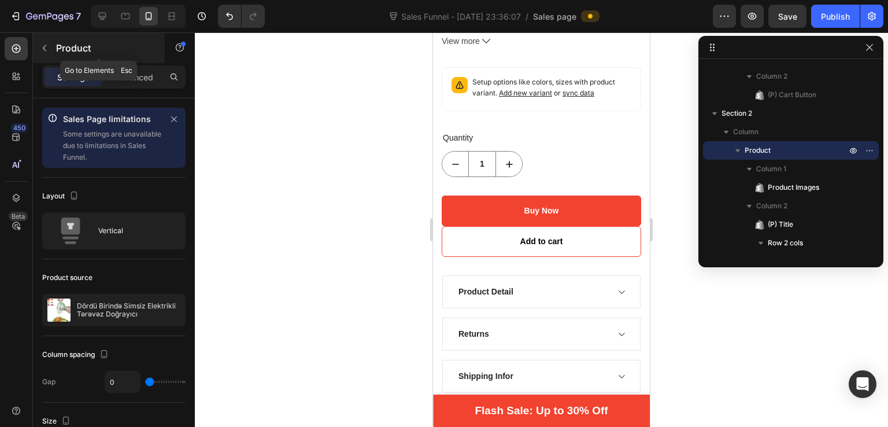
click at [51, 50] on button "button" at bounding box center [44, 48] width 19 height 19
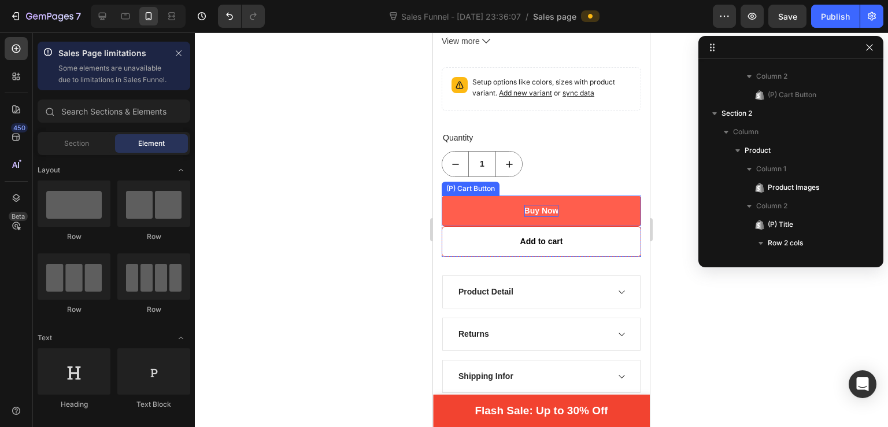
click at [546, 204] on button "Buy Now" at bounding box center [541, 210] width 199 height 31
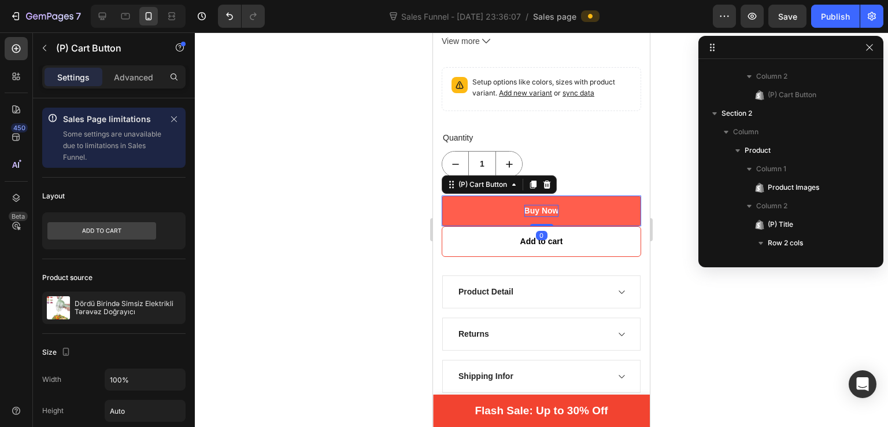
scroll to position [792, 0]
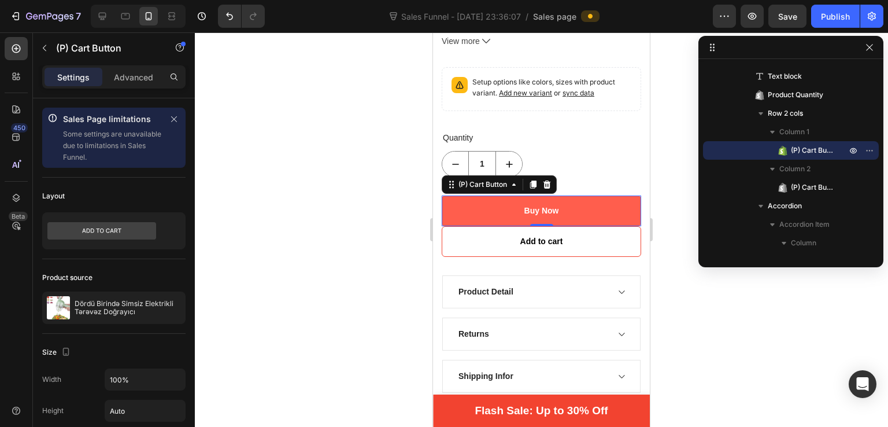
click at [630, 209] on button "Buy Now" at bounding box center [541, 210] width 199 height 31
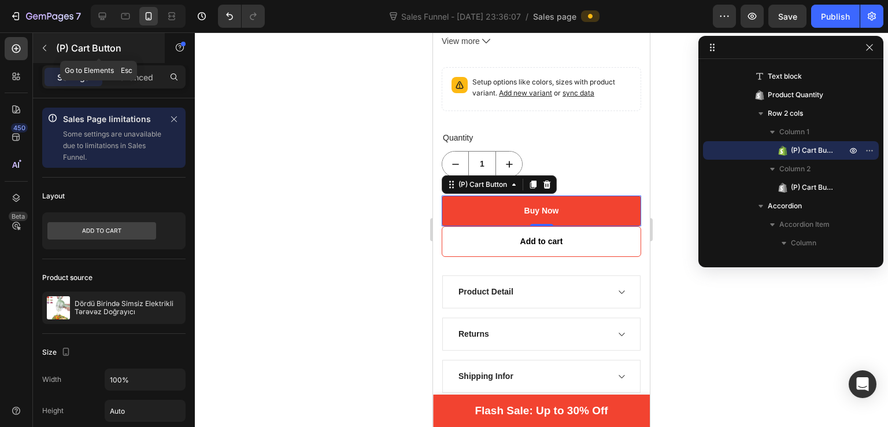
click at [42, 47] on icon "button" at bounding box center [44, 47] width 9 height 9
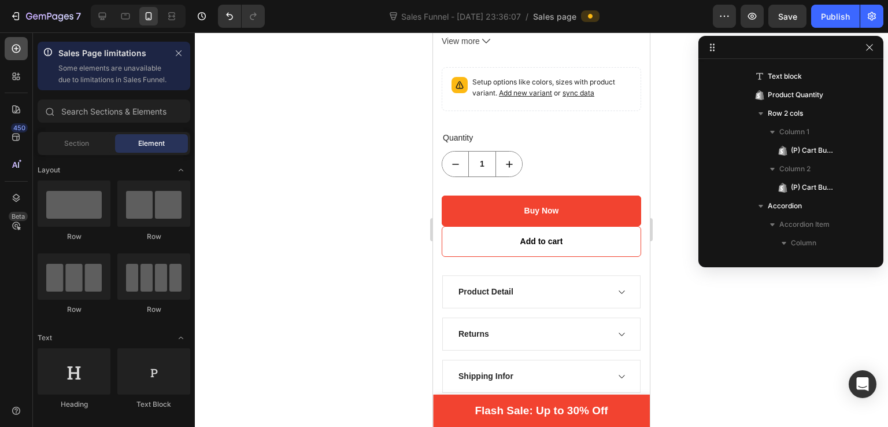
click at [17, 47] on icon at bounding box center [16, 49] width 12 height 12
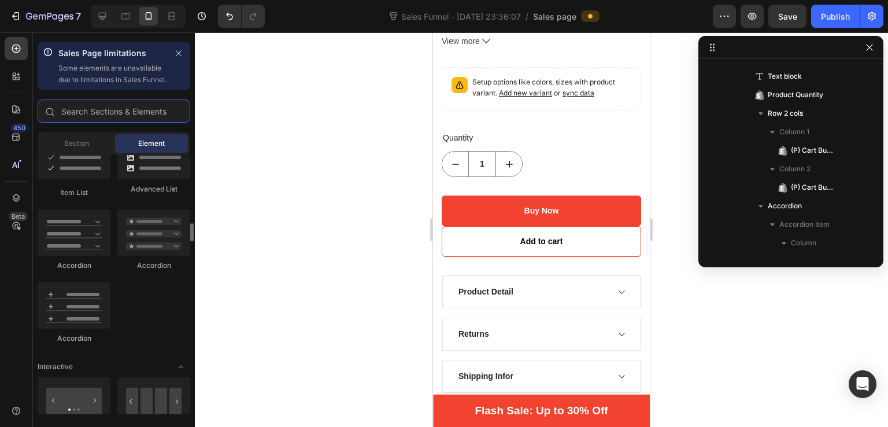
scroll to position [960, 0]
